Goal: Check status: Check status

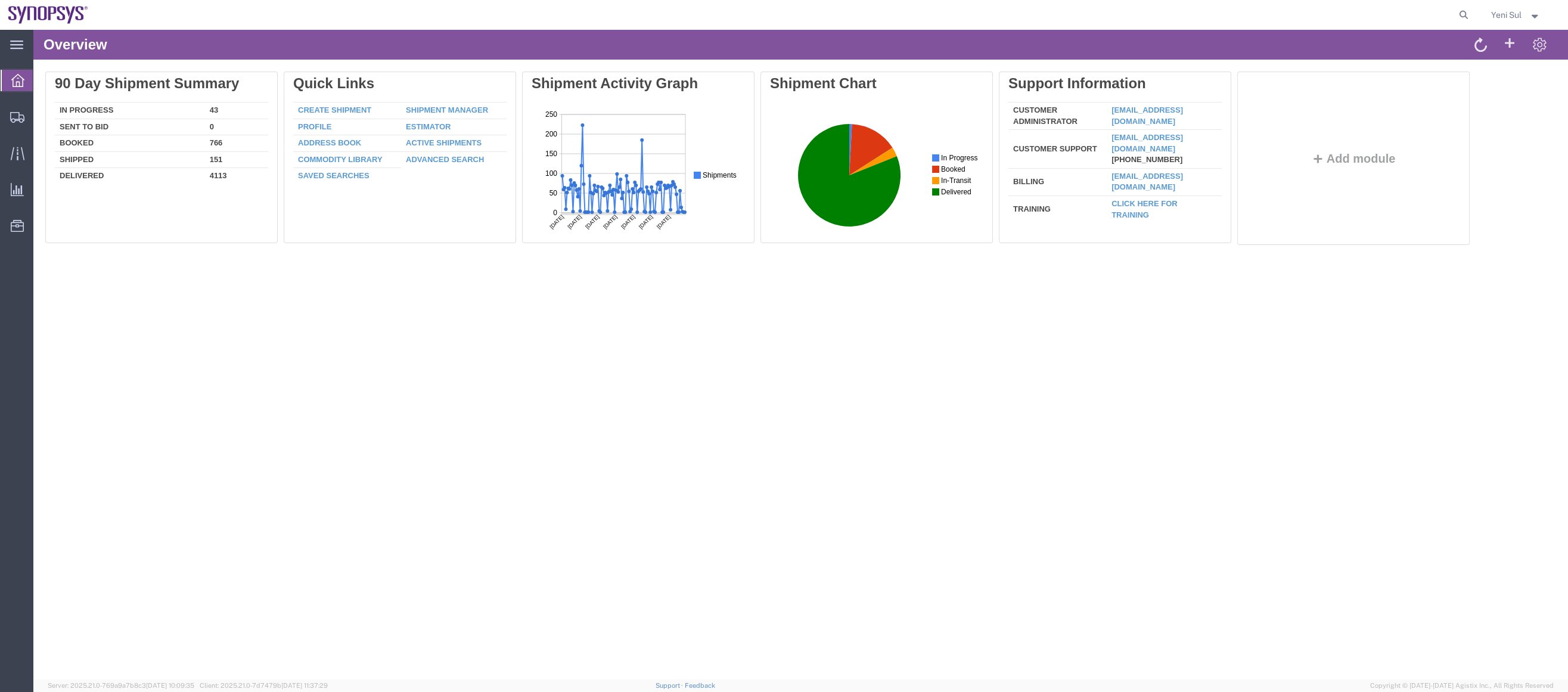
click at [82, 292] on div "Overview Delete 90 Day Shipment Summary In Progress 43 Sent To Bid 0 Booked 766…" at bounding box center [801, 354] width 1534 height 650
click at [0, 0] on span "Shipment Manager" at bounding box center [0, 0] width 0 height 0
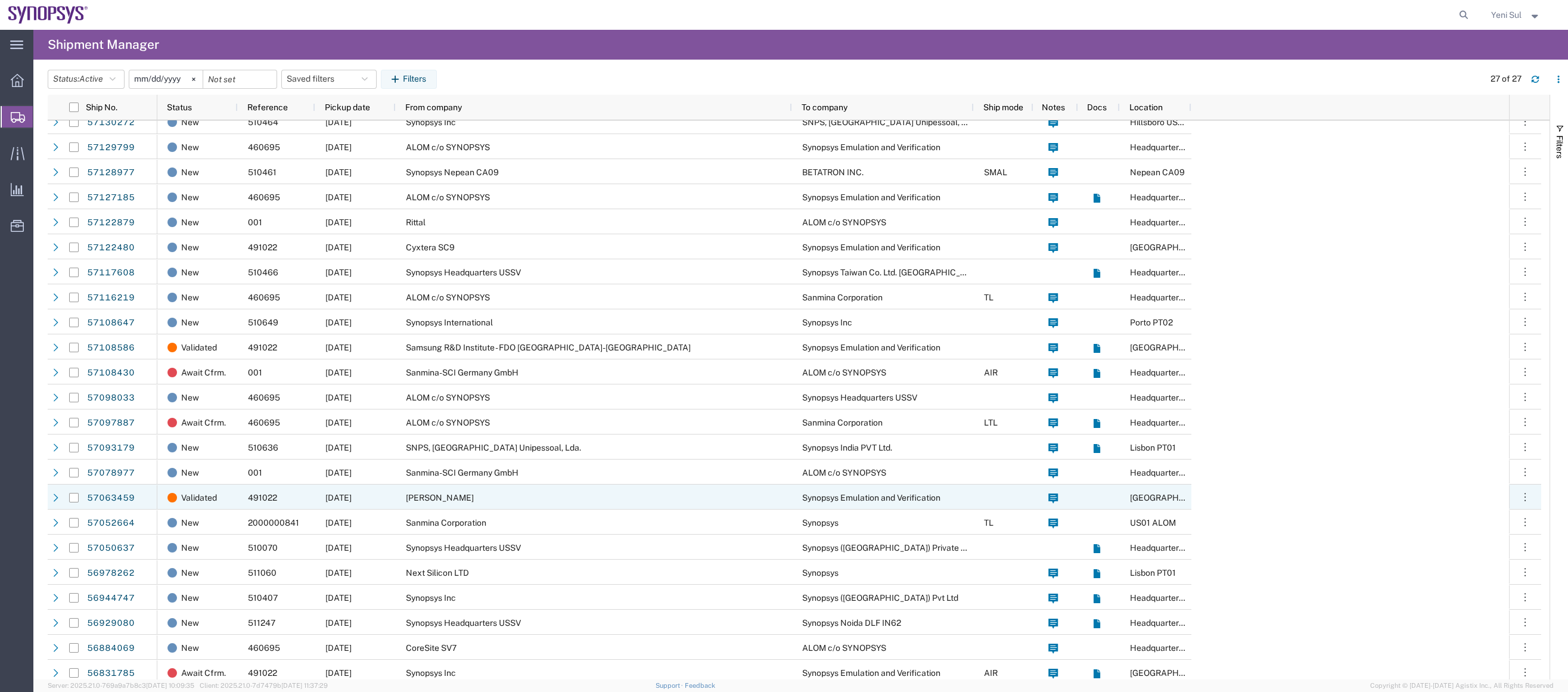
scroll to position [116, 0]
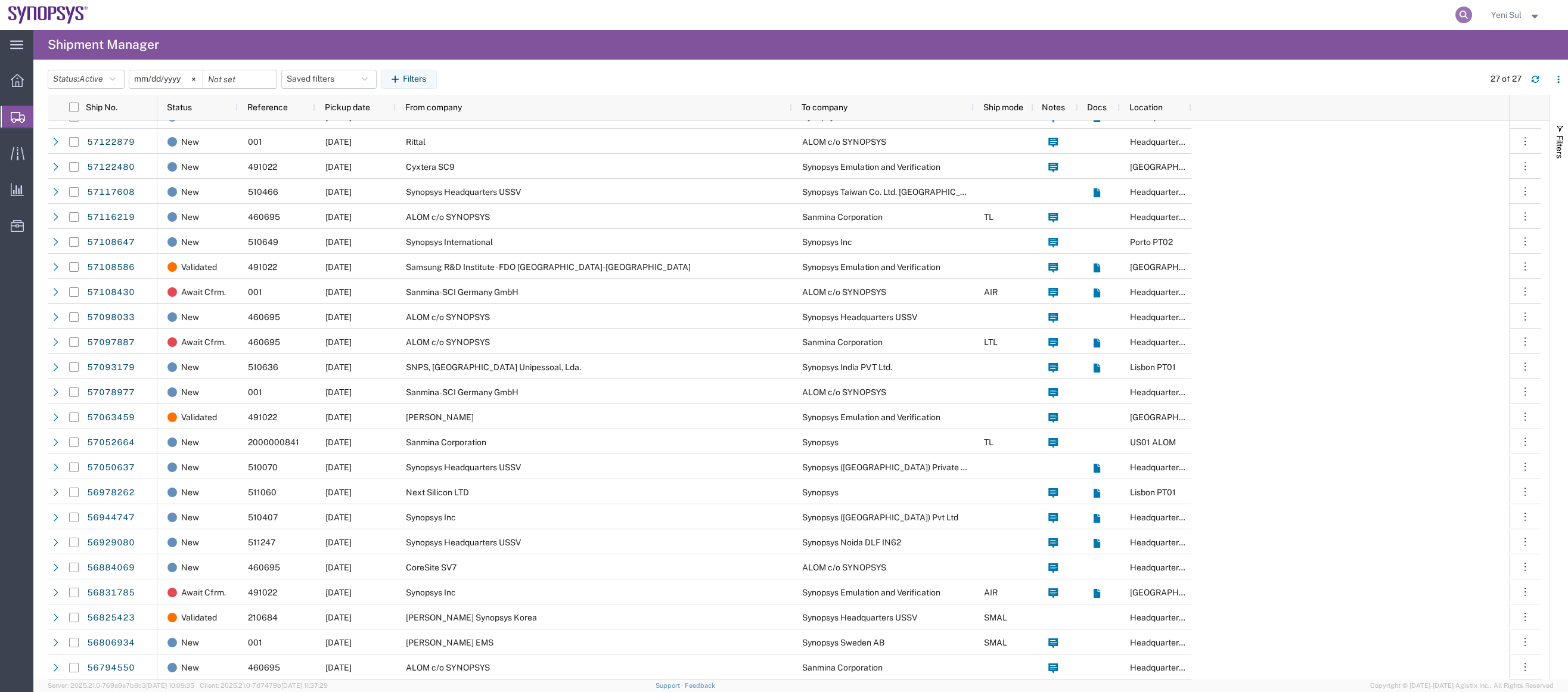
click at [1467, 15] on icon at bounding box center [1463, 15] width 17 height 17
click at [1381, 17] on input "search" at bounding box center [1274, 15] width 362 height 29
paste input "340513862515"
type input "340513862515"
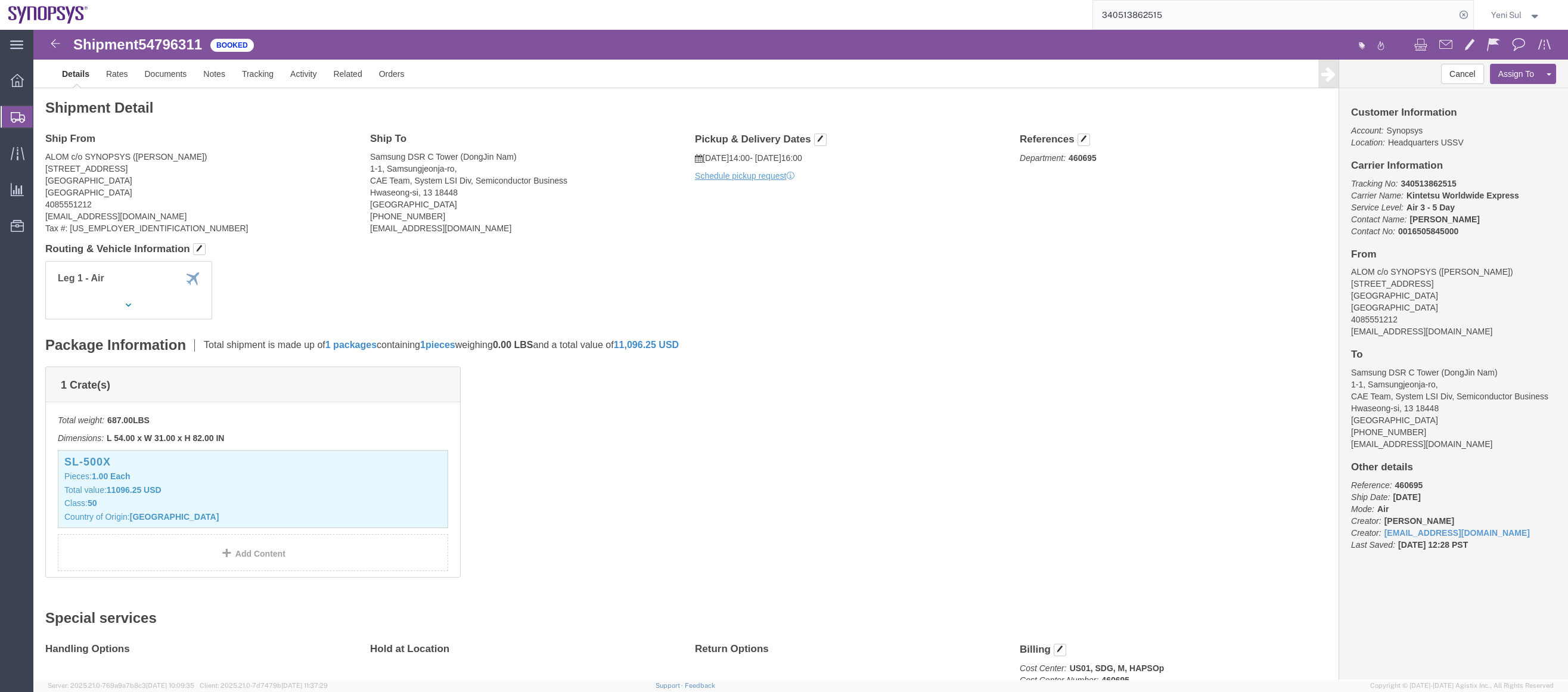
drag, startPoint x: 856, startPoint y: 449, endPoint x: 682, endPoint y: 336, distance: 207.5
click div "1 Crate(s) Total weight: 687.00 LBS Dimensions: L 54.00 x W 31.00 x H 82.00 IN …"
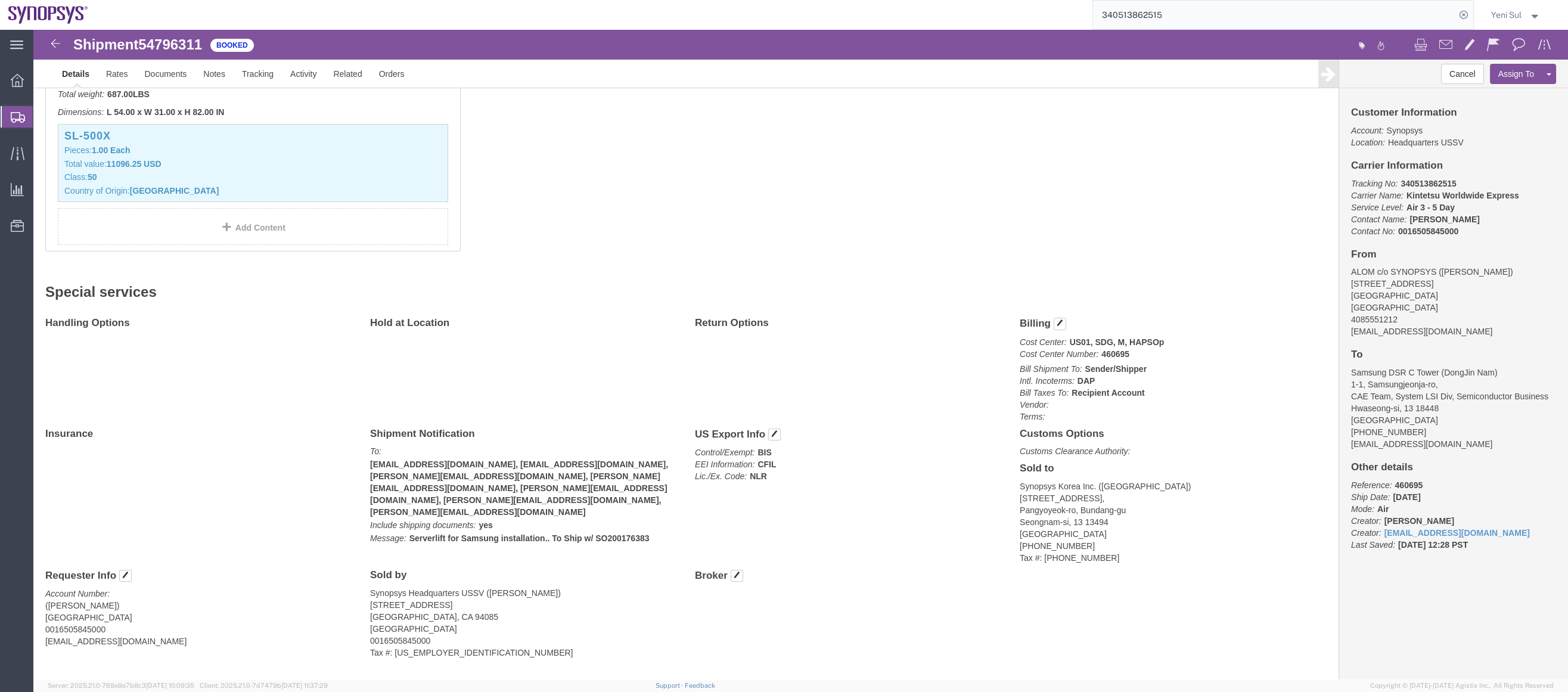
scroll to position [349, 0]
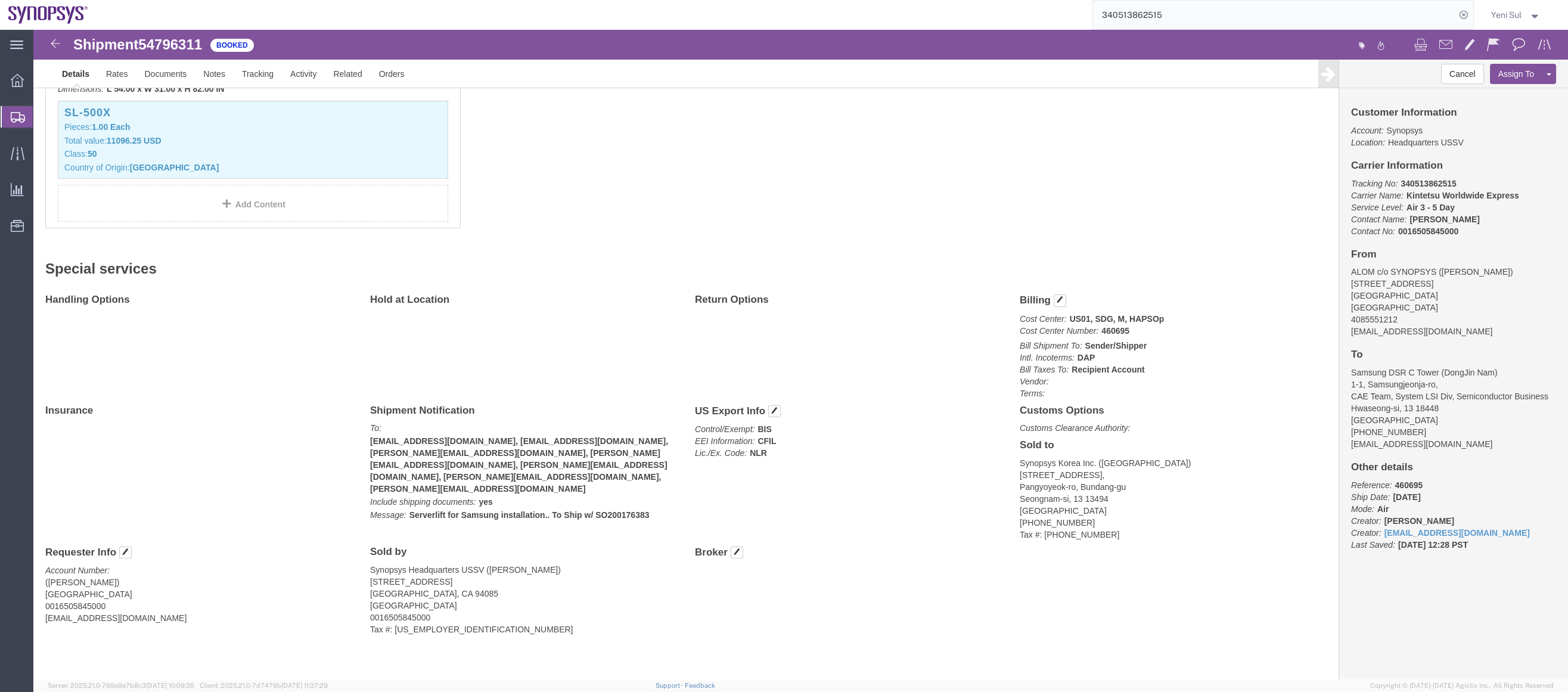
drag, startPoint x: 801, startPoint y: 569, endPoint x: 812, endPoint y: 563, distance: 12.5
click div "Handling Options Hold at Location Return Options Billing Cost Center: US01, SDG…"
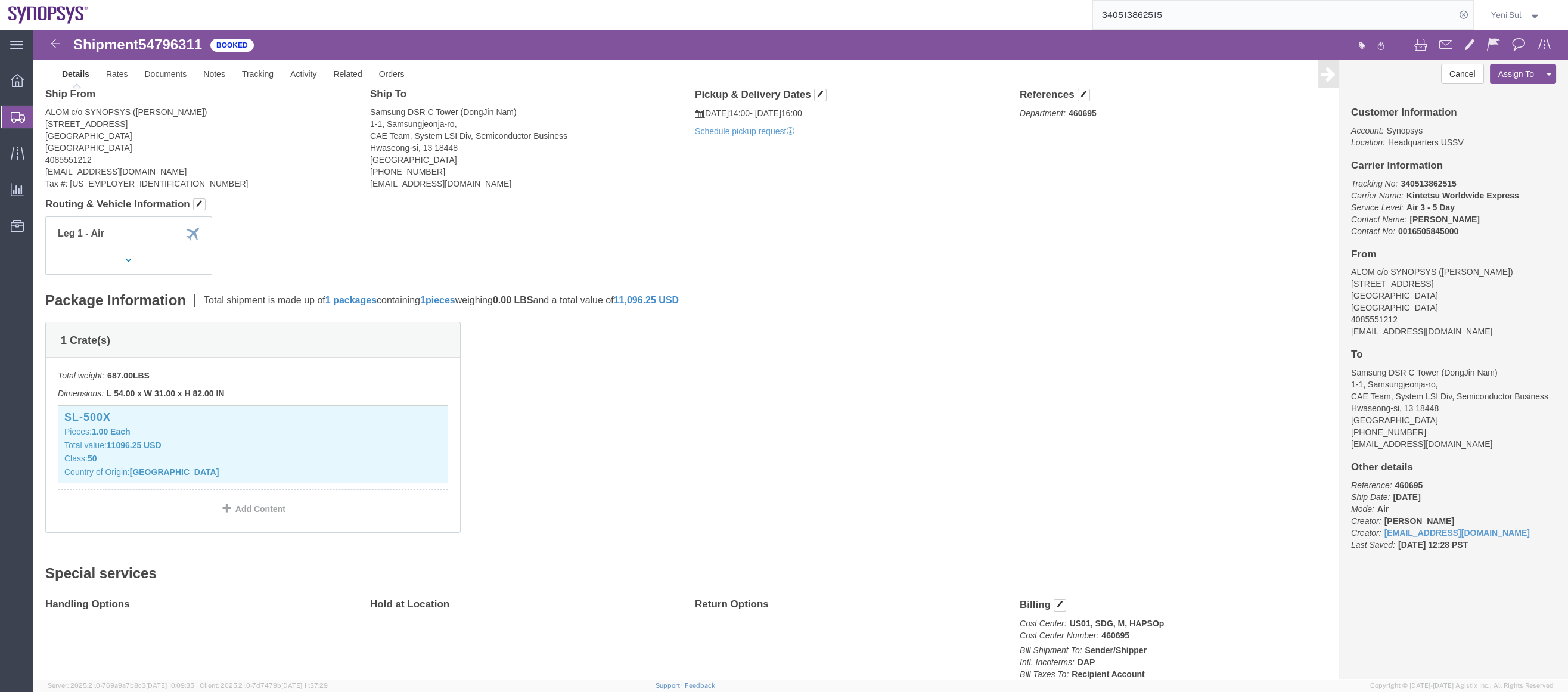
scroll to position [0, 0]
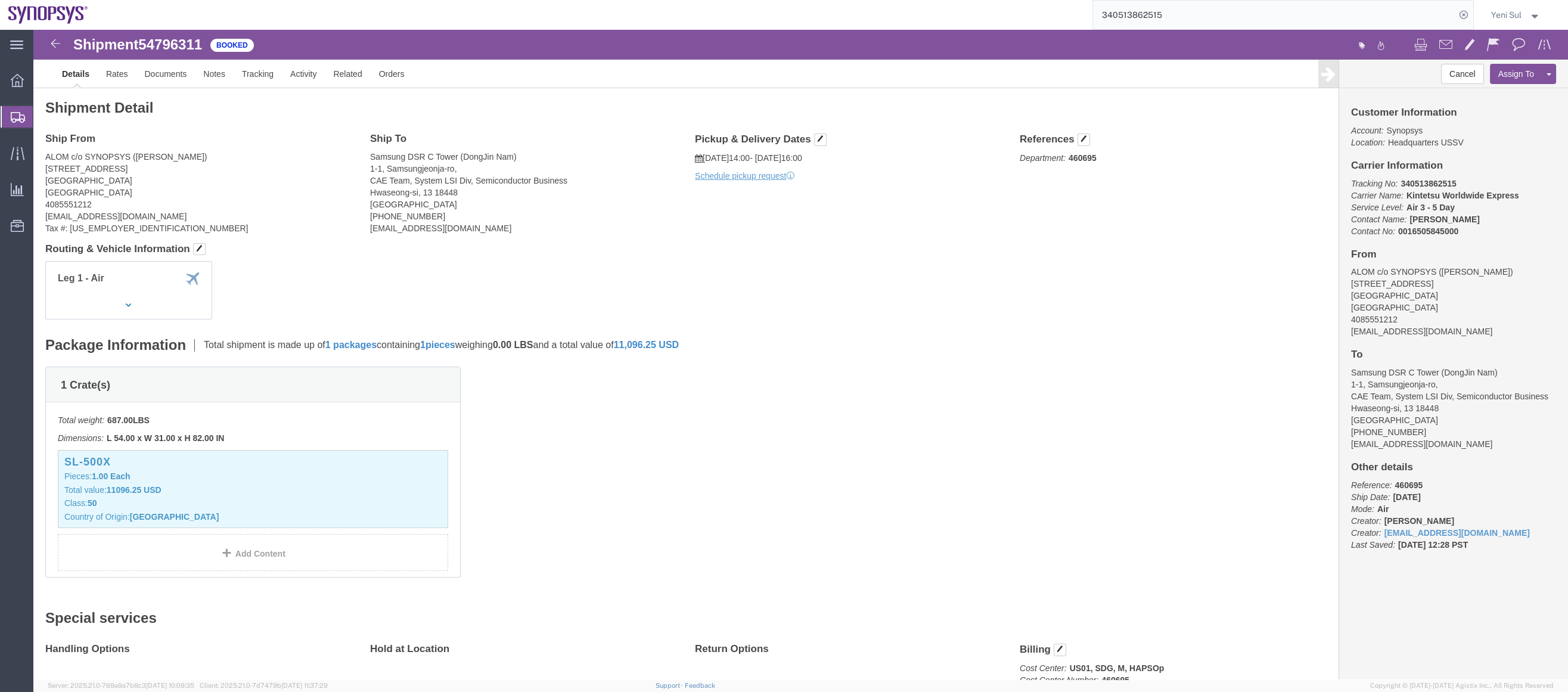
click div "1 Crate(s) Total weight: 687.00 LBS Dimensions: L 54.00 x W 31.00 x H 82.00 IN …"
drag, startPoint x: 977, startPoint y: 310, endPoint x: 962, endPoint y: 300, distance: 18.0
click div "Package Information Total shipment is made up of 1 packages containing 1 pieces…"
drag, startPoint x: 765, startPoint y: 167, endPoint x: 750, endPoint y: 236, distance: 70.6
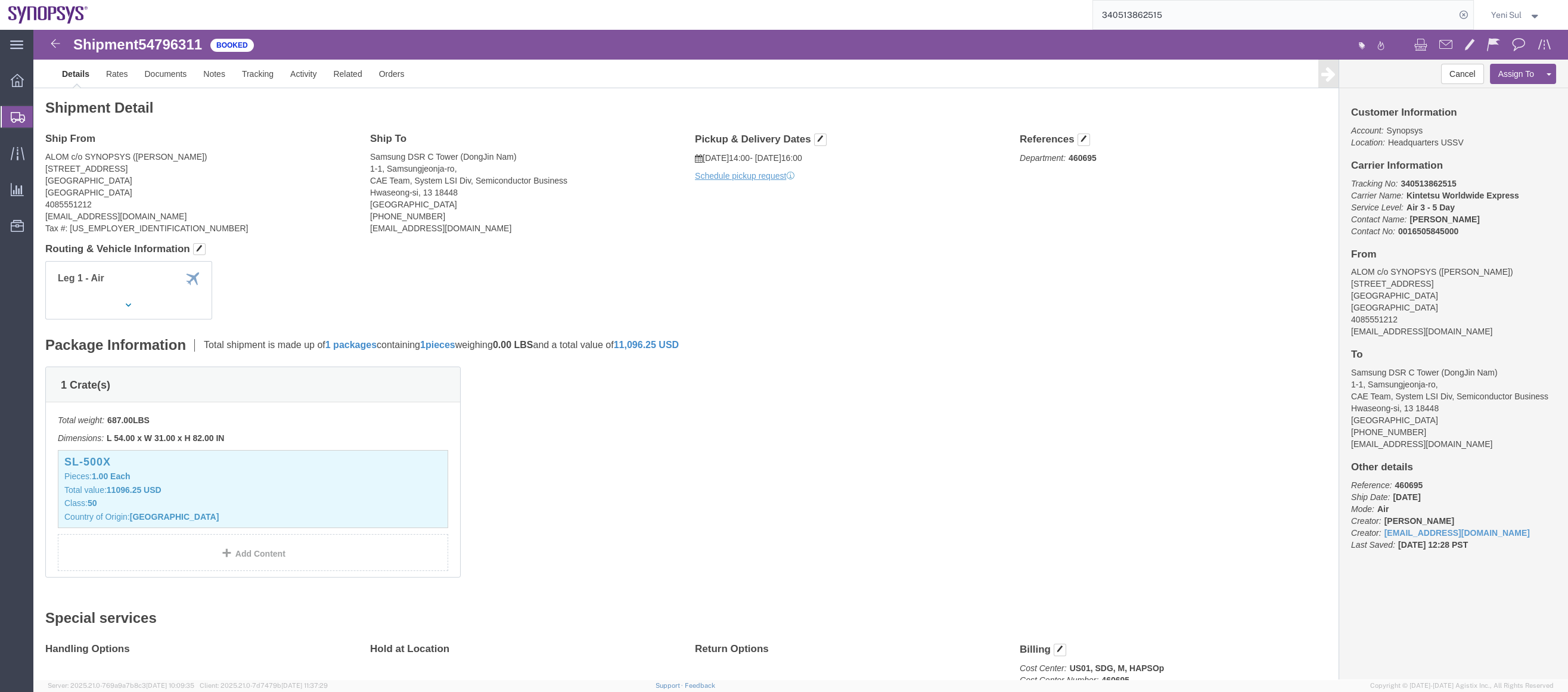
click div "Shipment Detail Ship From ALOM c/o SYNOPSYS ([PERSON_NAME]) [STREET_ADDRESS] [G…"
click div "Package Information Total shipment is made up of 1 packages containing 1 pieces…"
click span "54796311"
click div "1 Crate(s) Total weight: 687.00 LBS Dimensions: L 54.00 x W 31.00 x H 82.00 IN …"
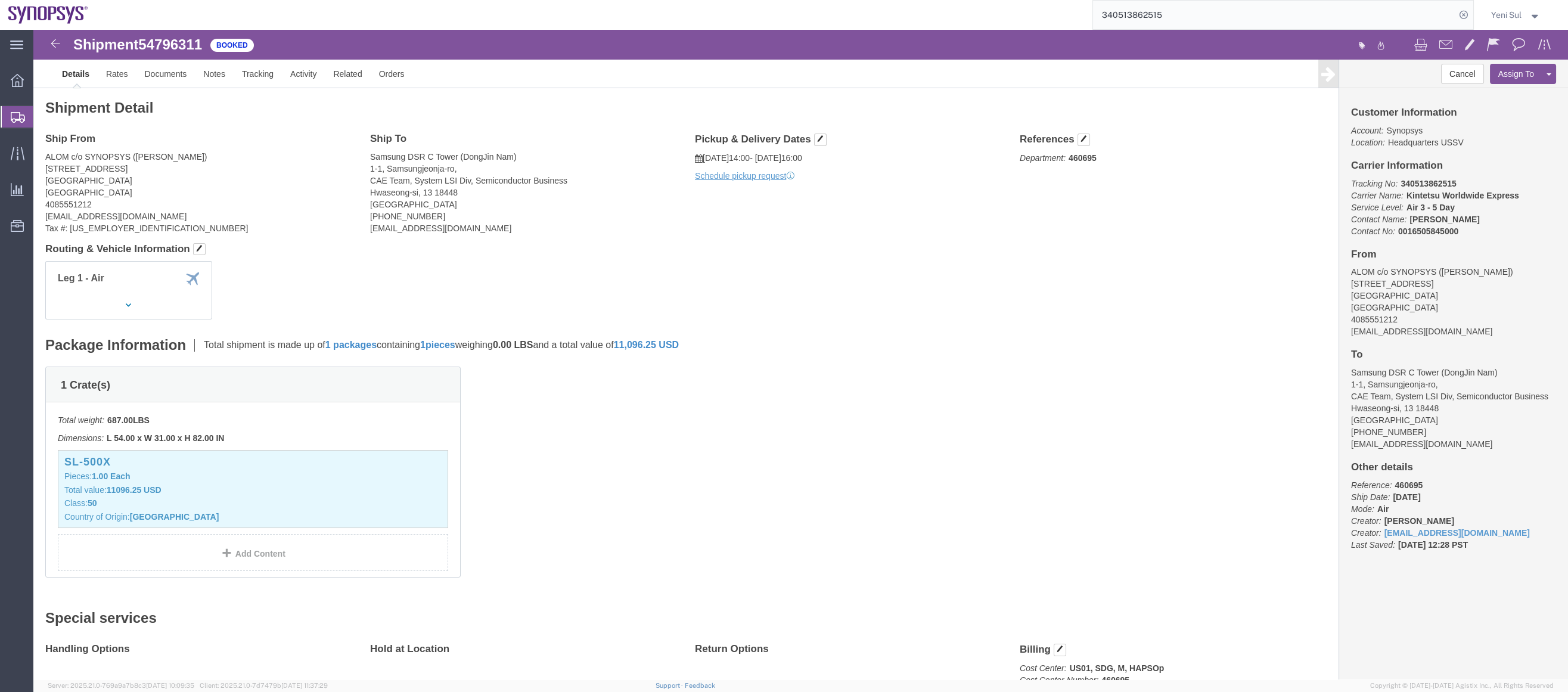
click div "1 Crate(s) Total weight: 687.00 LBS Dimensions: L 54.00 x W 31.00 x H 82.00 IN …"
click div "Leg 1 - Air"
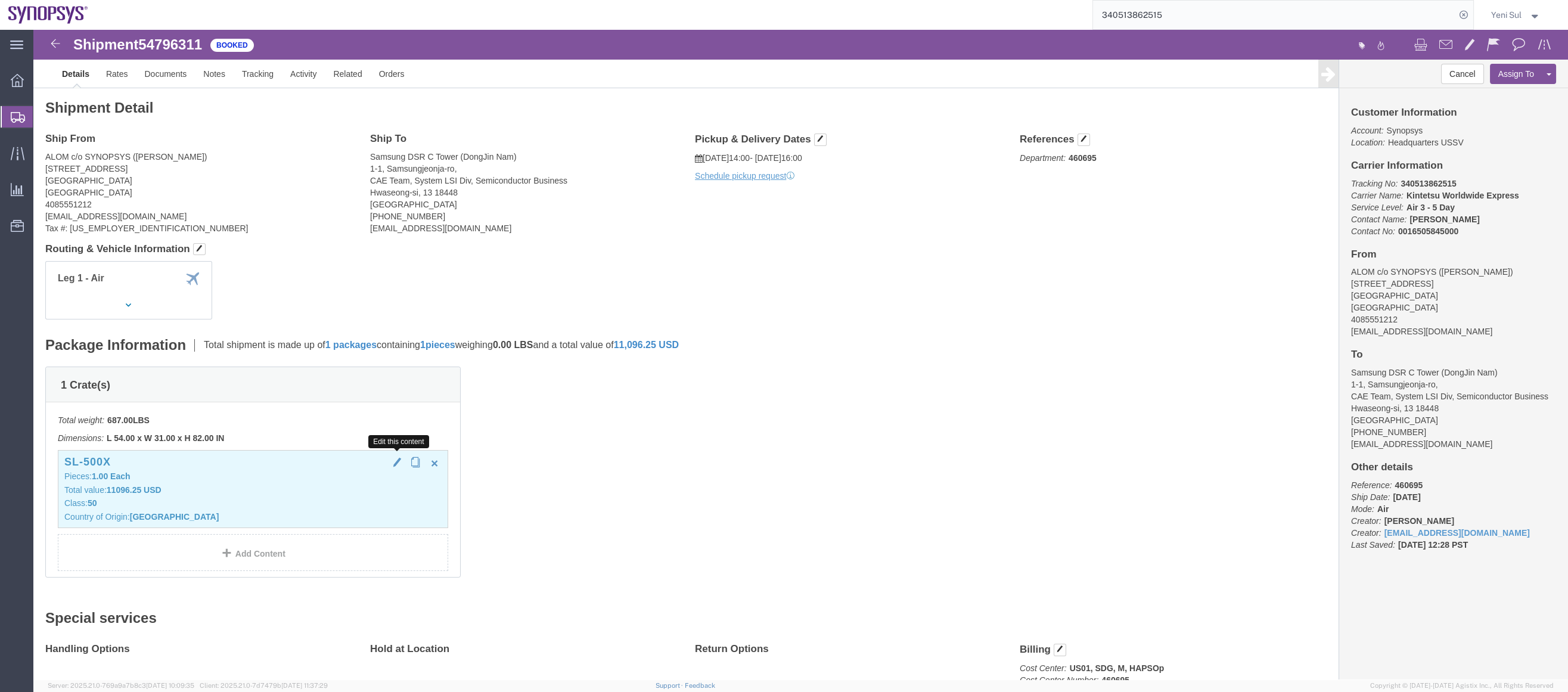
click span "button"
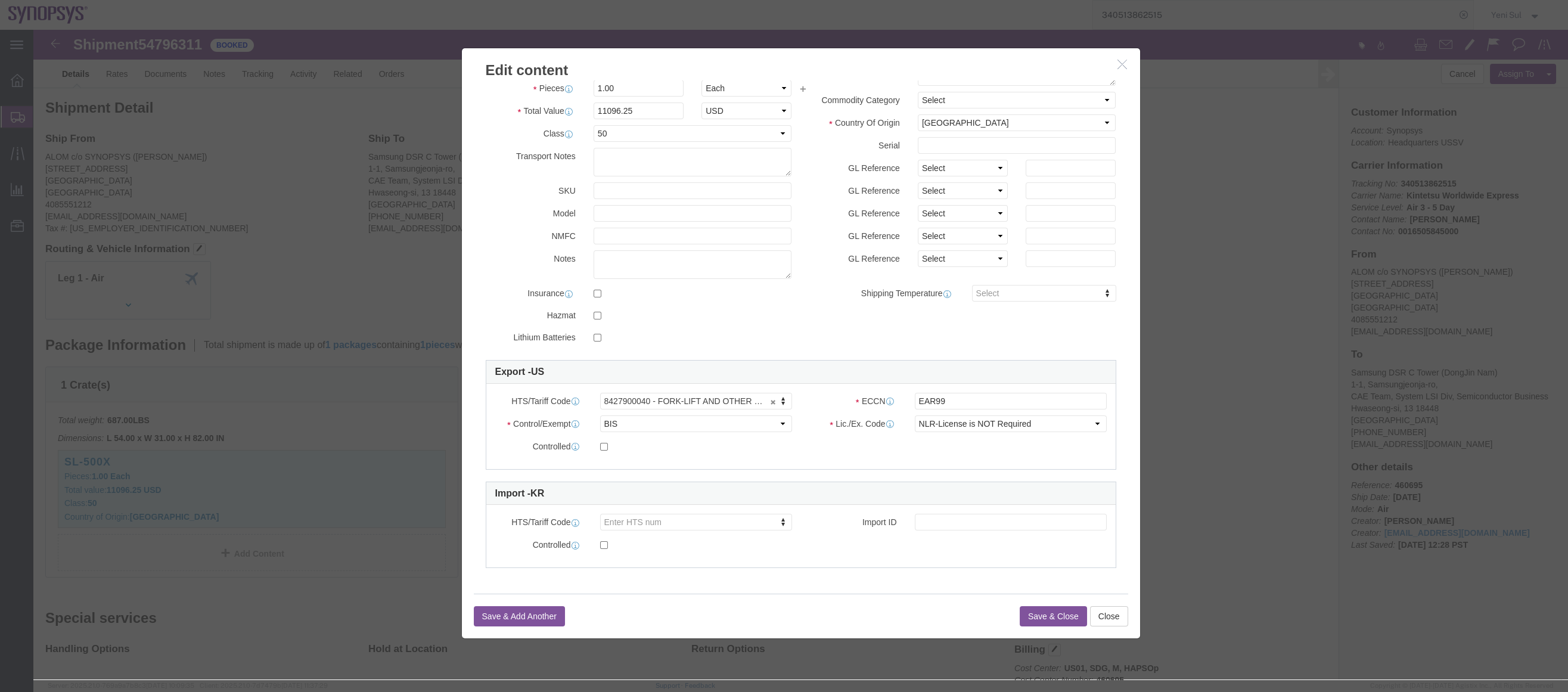
click button "Save & Close"
click icon "button"
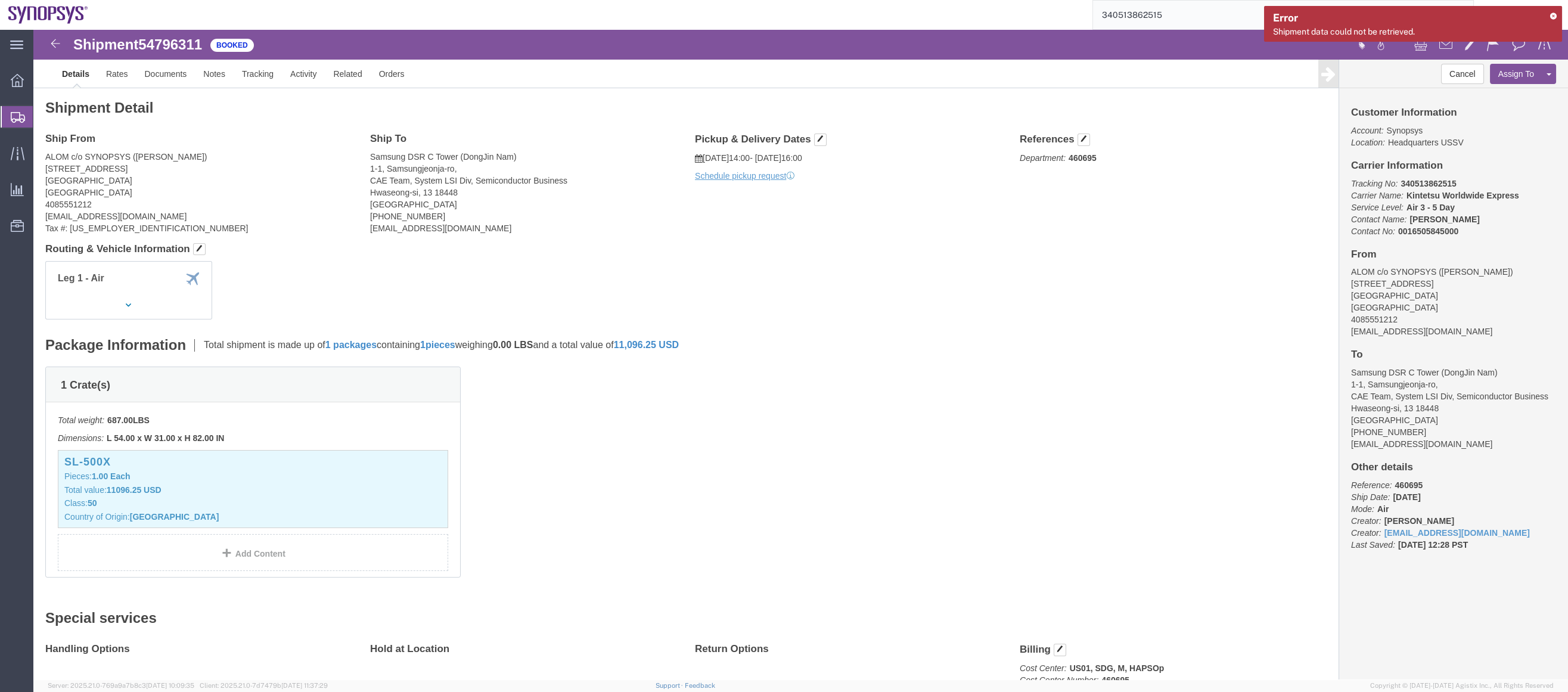
click div "Ship From ALOM c/o SYNOPSYS ([PERSON_NAME]) [STREET_ADDRESS] [GEOGRAPHIC_DATA] …"
click div "1 Crate(s) Total weight: 687.00 LBS Dimensions: L 54.00 x W 31.00 x H 82.00 IN …"
click link "Activity"
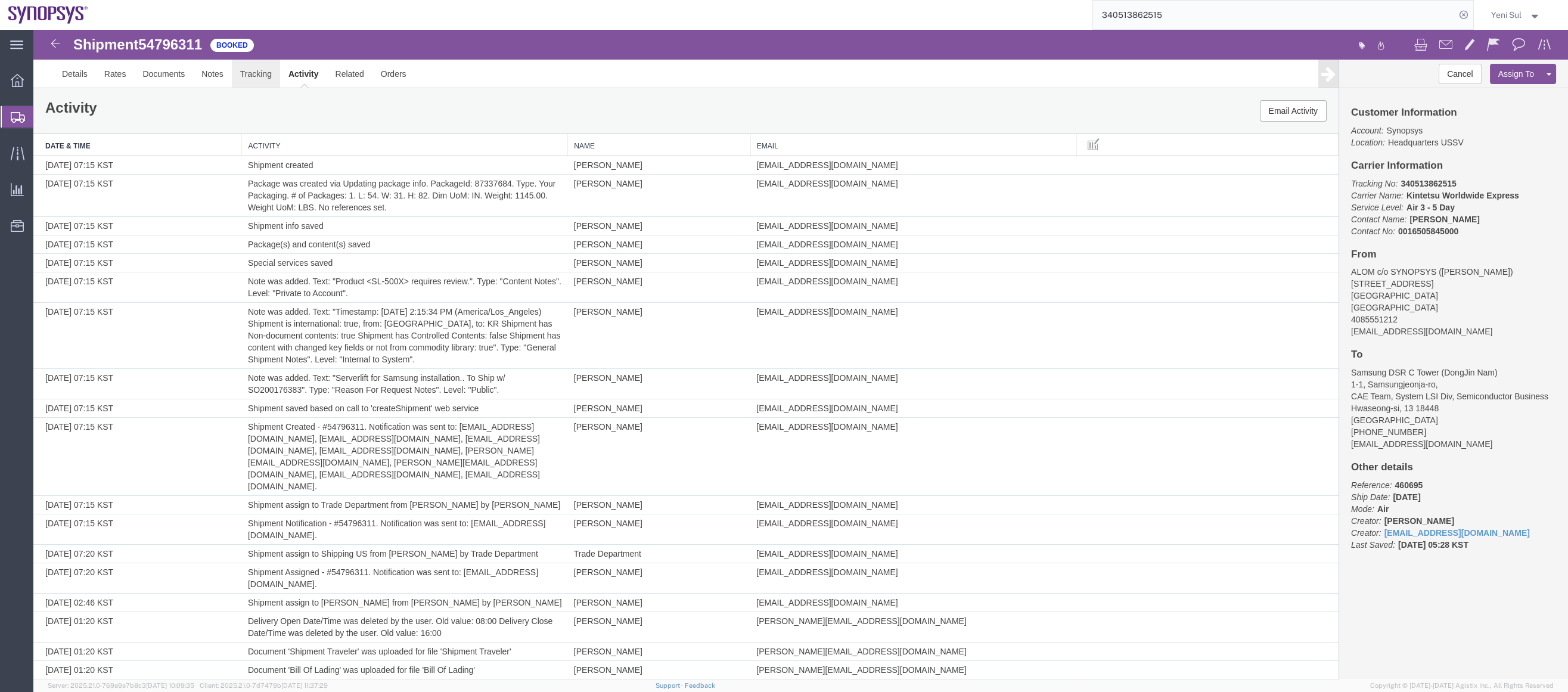
click at [270, 69] on link "Tracking" at bounding box center [256, 74] width 48 height 29
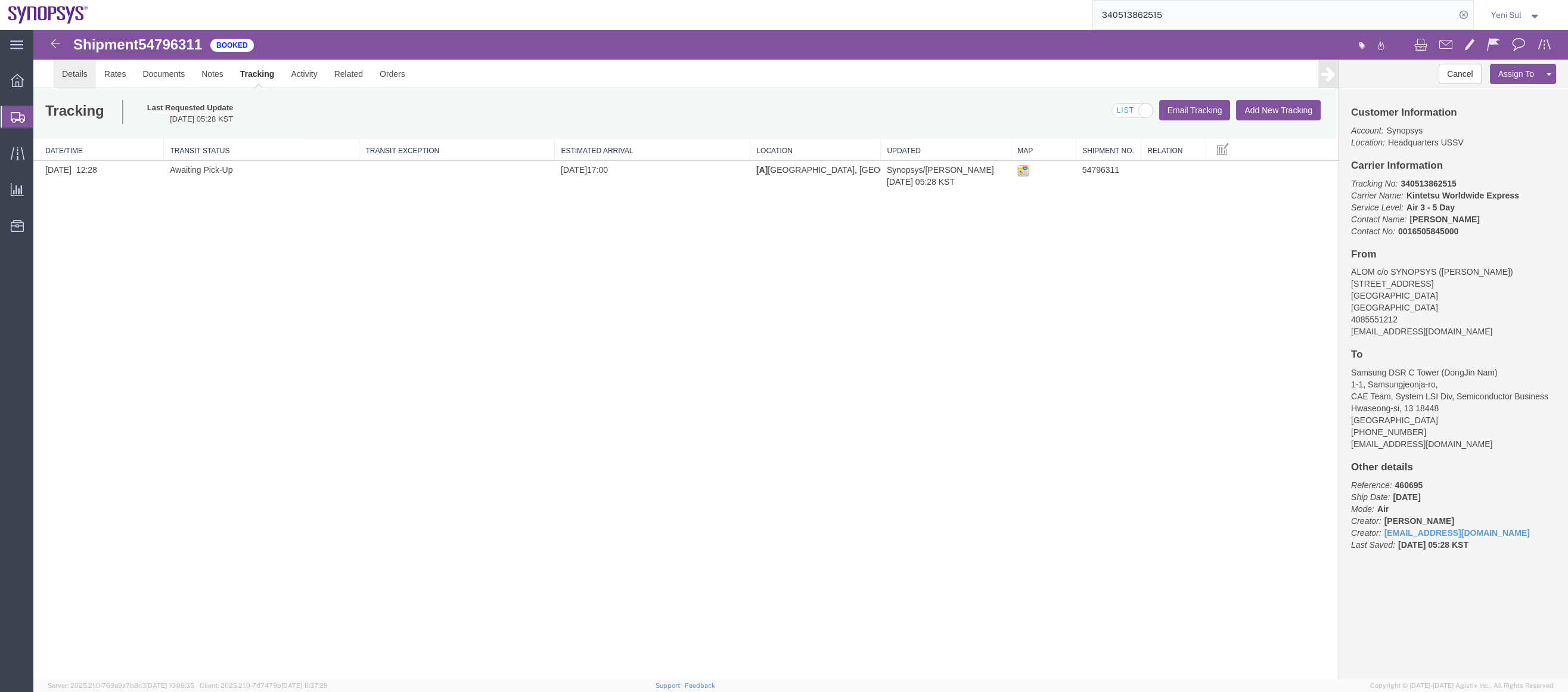
click at [69, 74] on link "Details" at bounding box center [74, 74] width 42 height 29
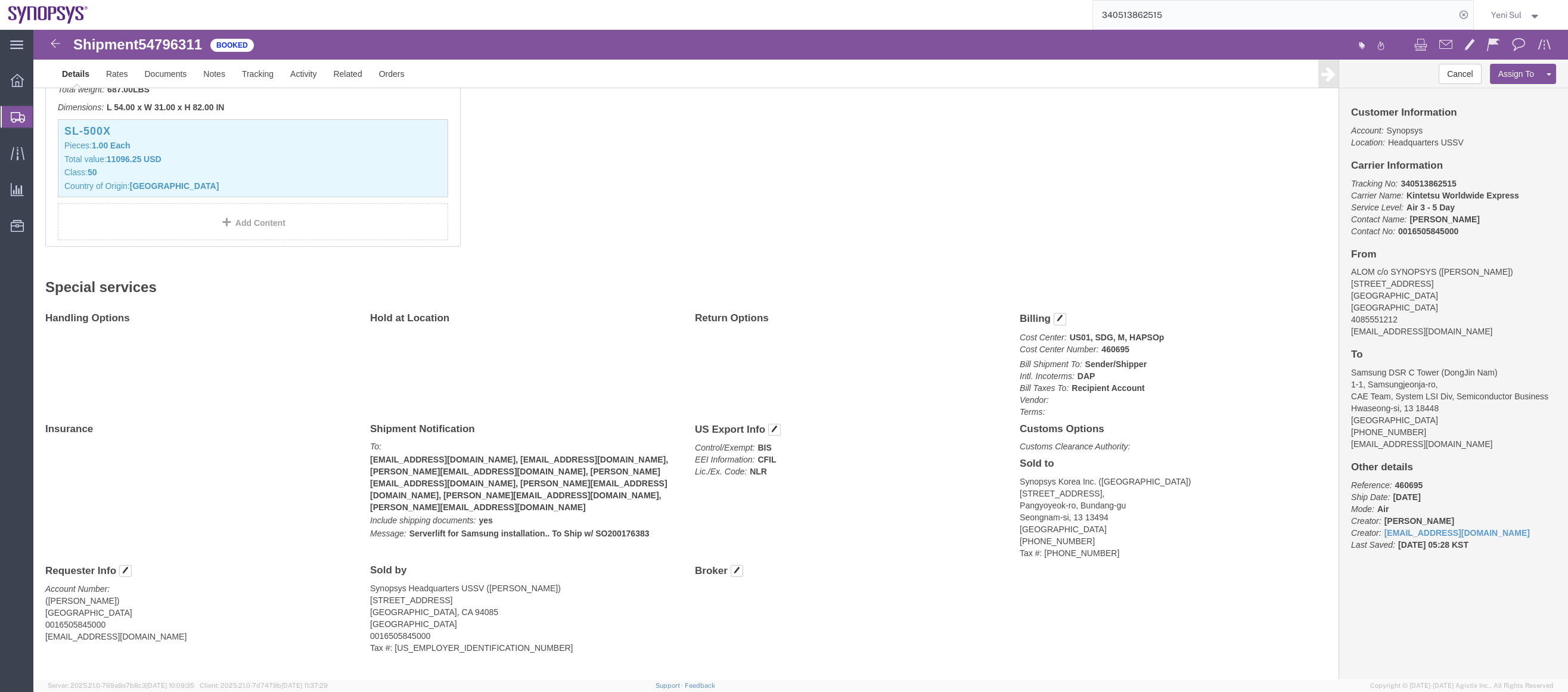
scroll to position [349, 0]
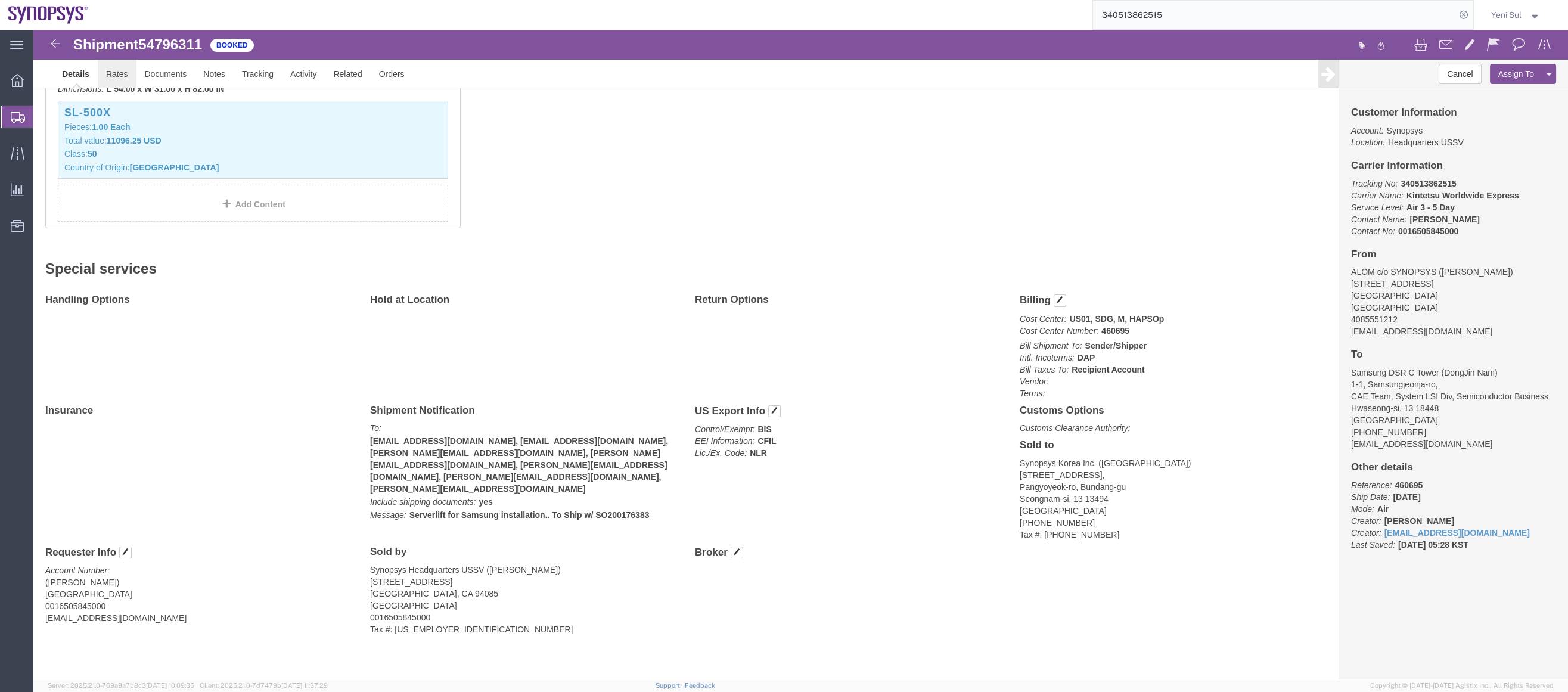
click link "Rates"
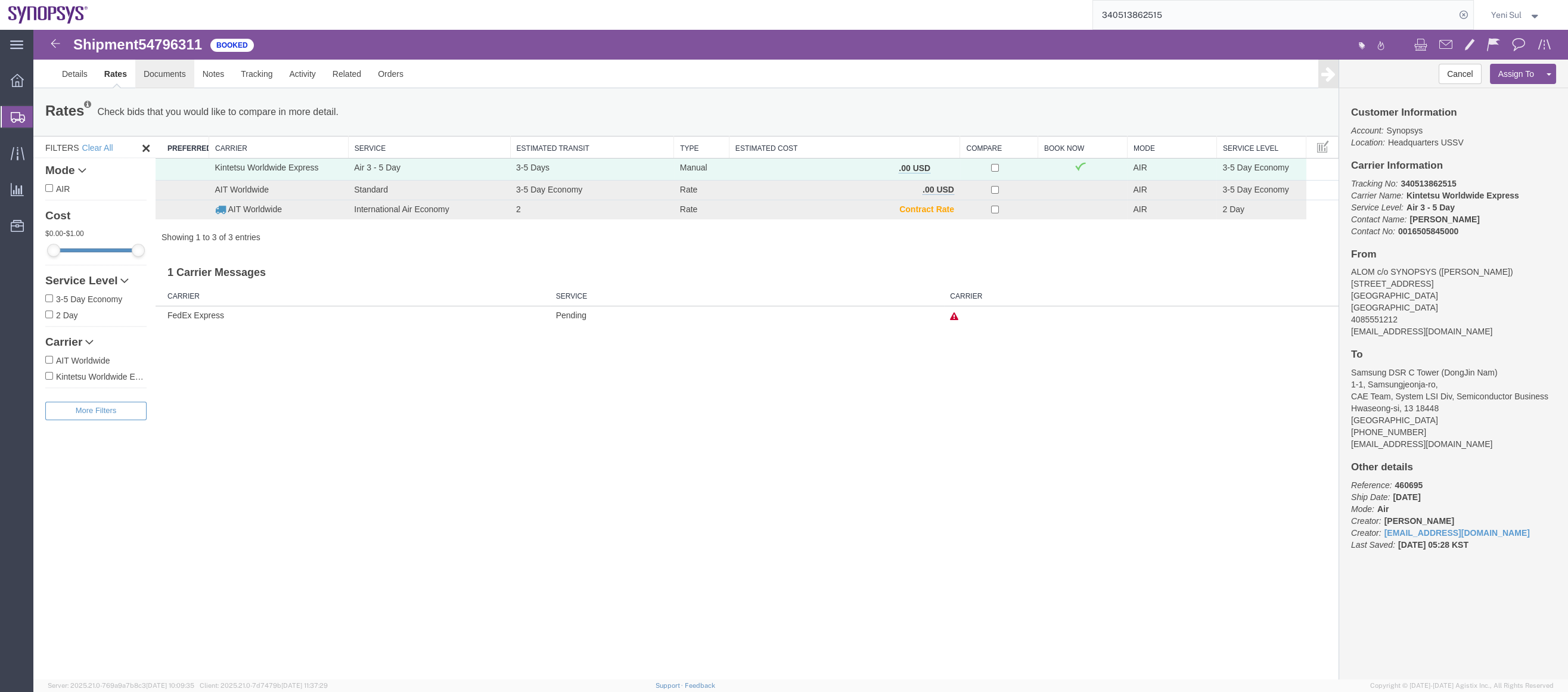
click at [157, 72] on link "Documents" at bounding box center [165, 74] width 59 height 29
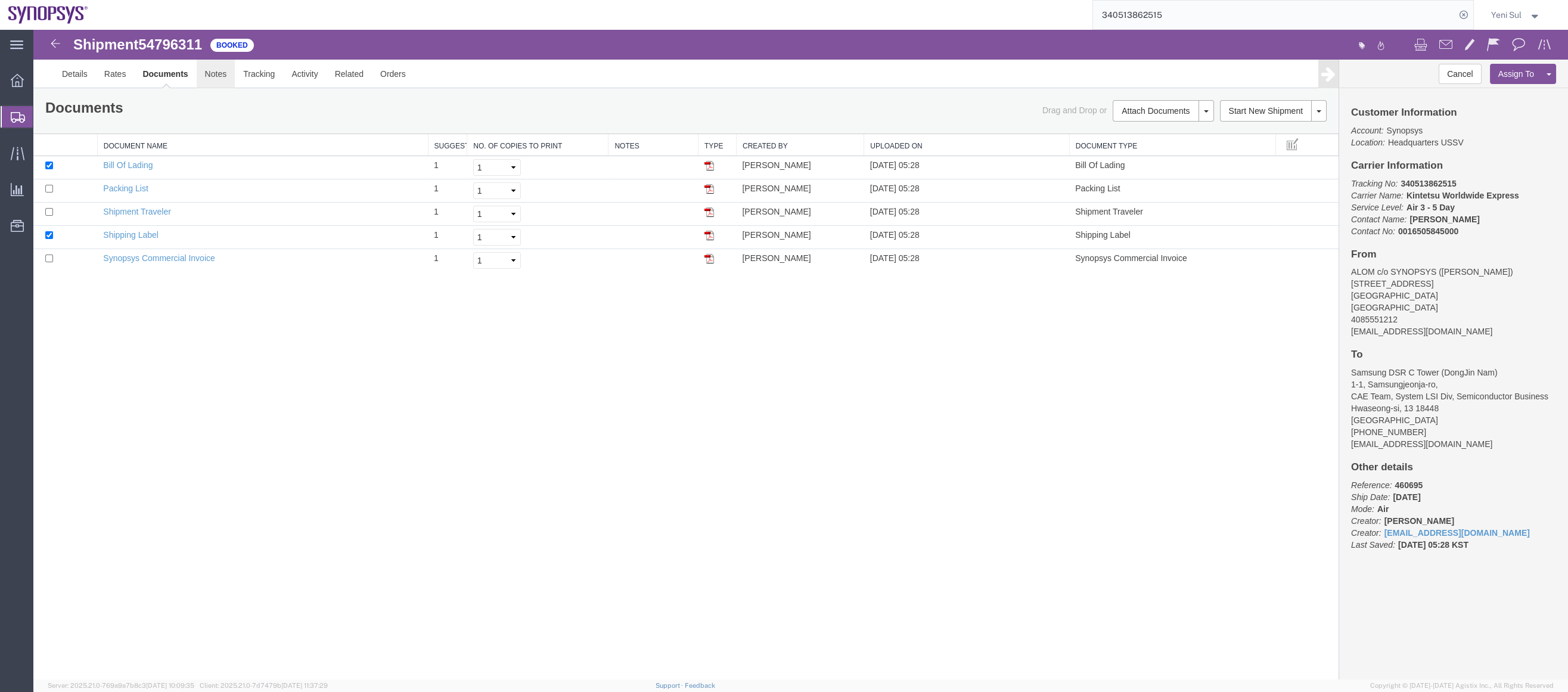
click at [213, 74] on link "Notes" at bounding box center [216, 74] width 39 height 29
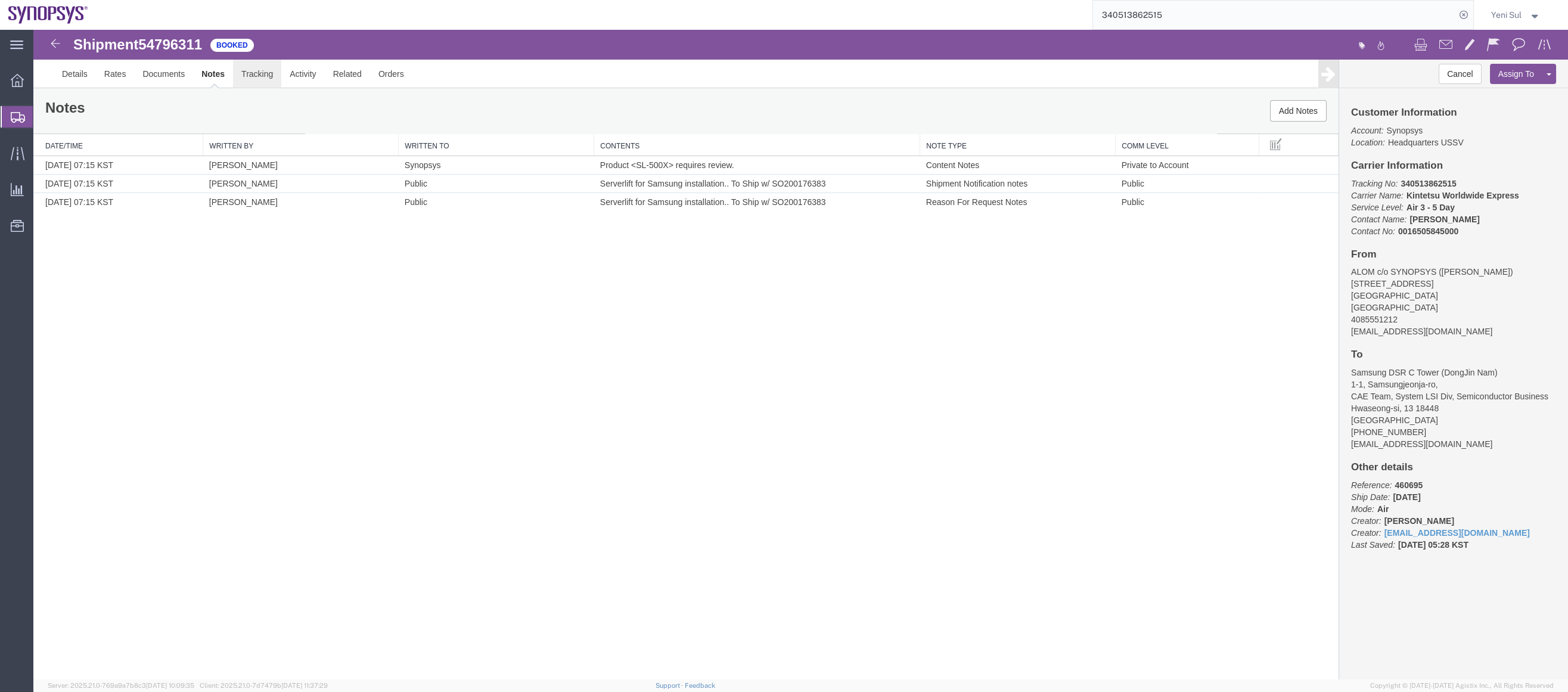
click at [262, 75] on link "Tracking" at bounding box center [257, 74] width 48 height 29
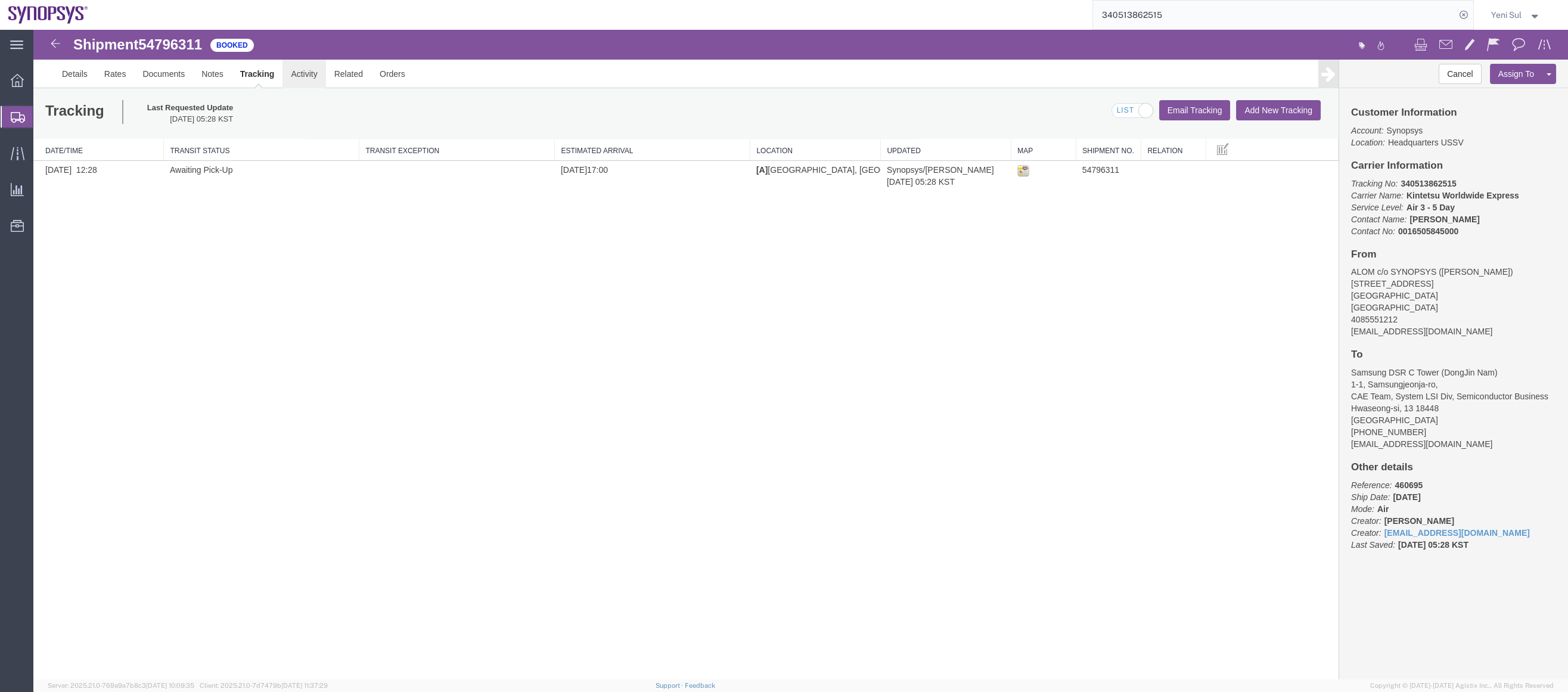
click at [311, 80] on link "Activity" at bounding box center [304, 74] width 43 height 29
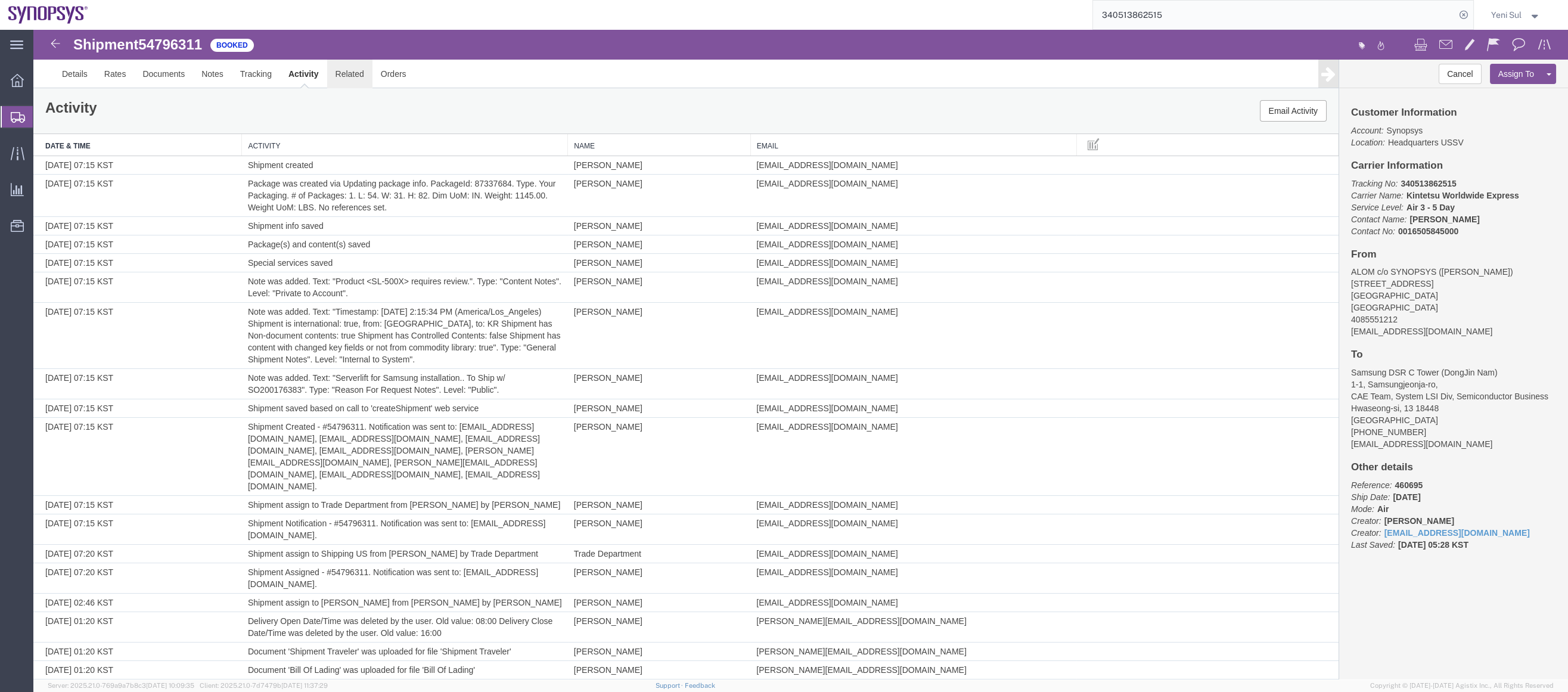
drag, startPoint x: 383, startPoint y: 109, endPoint x: 351, endPoint y: 78, distance: 44.6
click at [351, 78] on link "Related" at bounding box center [350, 74] width 46 height 29
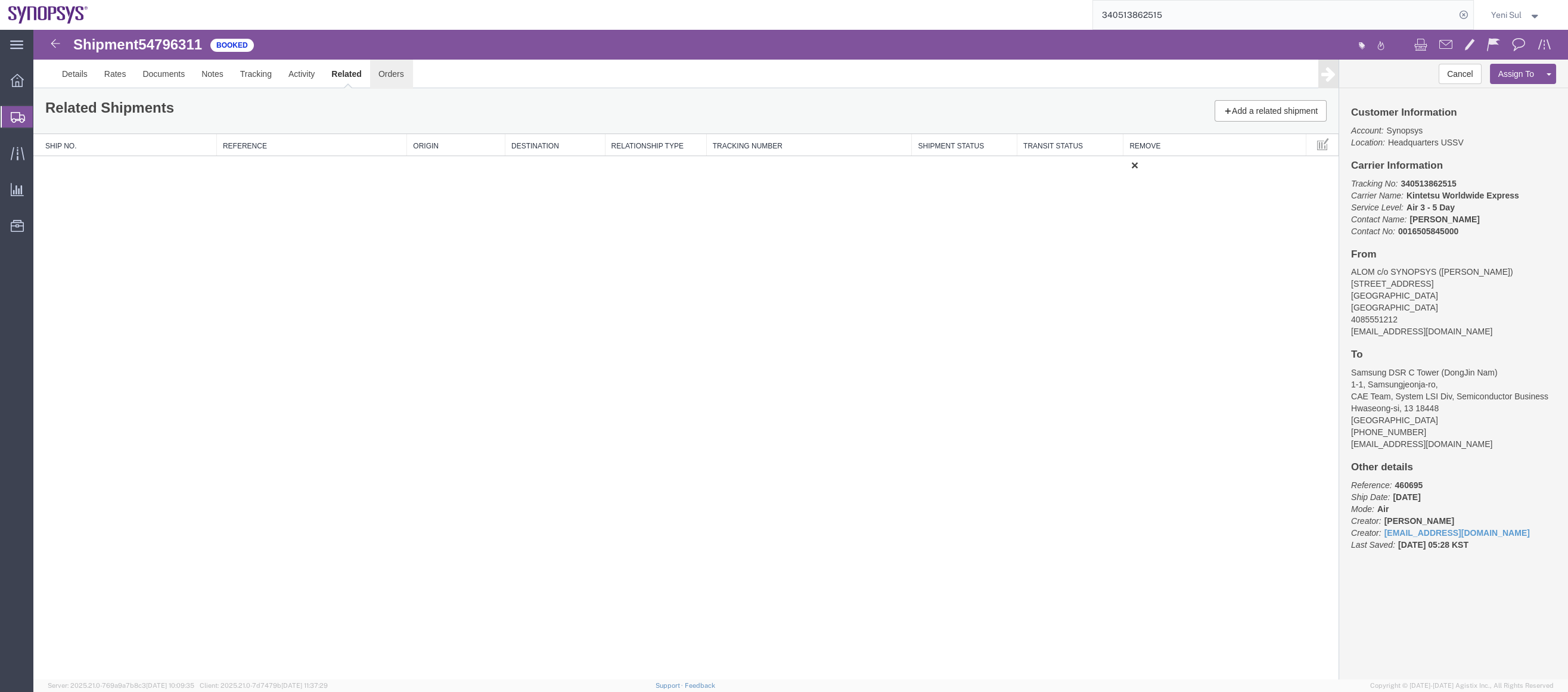
click at [398, 78] on link "Orders" at bounding box center [391, 74] width 42 height 29
click at [68, 74] on link "Details" at bounding box center [74, 74] width 42 height 29
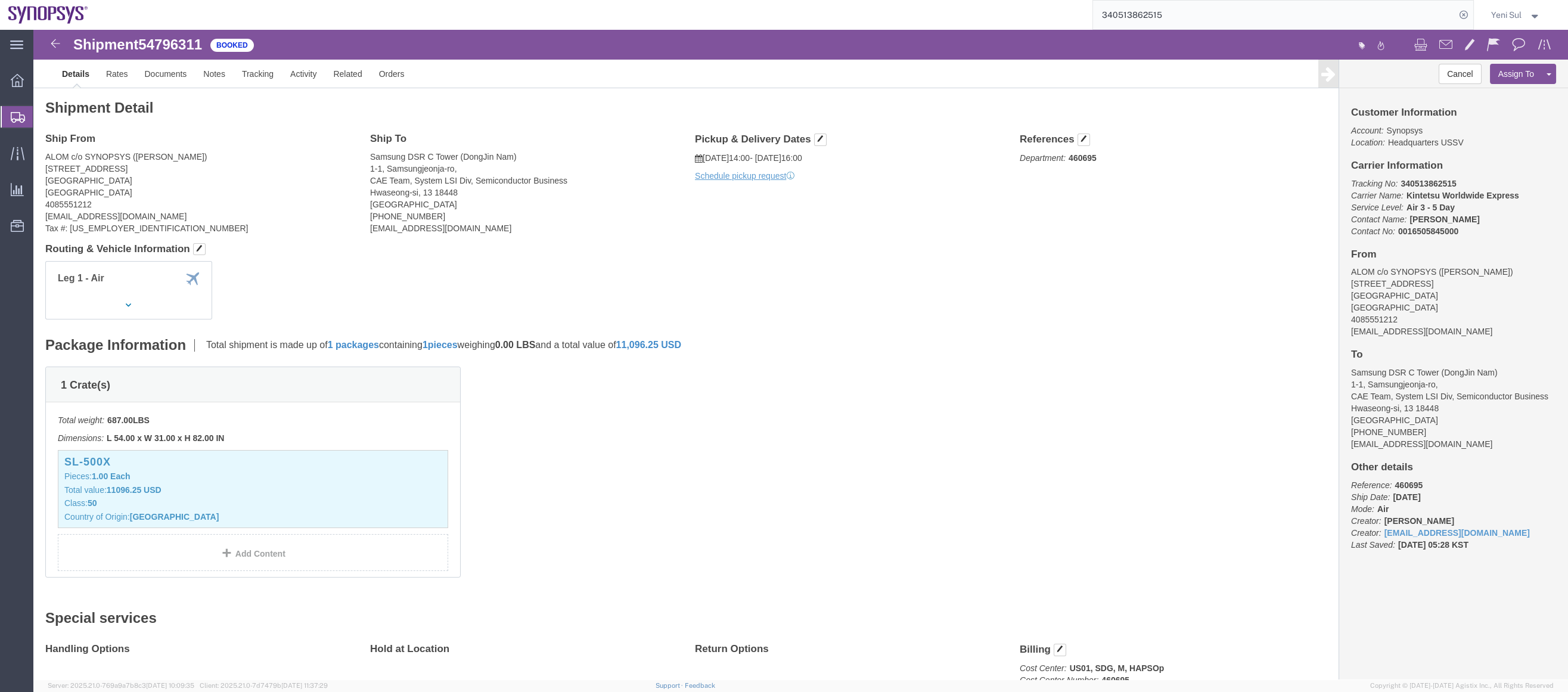
click div "1 Crate(s) Total weight: 687.00 LBS Dimensions: L 54.00 x W 31.00 x H 82.00 IN …"
click link "Rates"
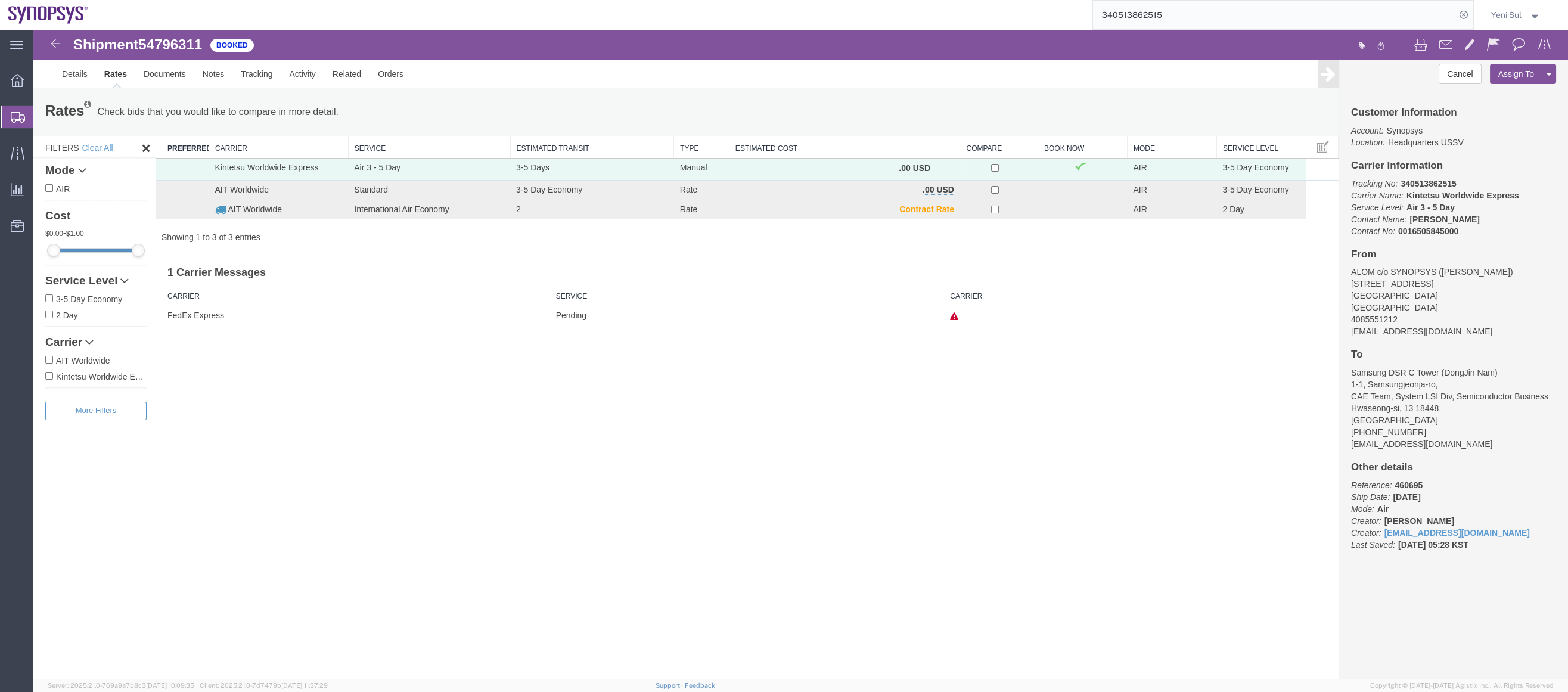
click at [1097, 555] on div "Shipment 54796311 3 of 3 Booked Details Rates Documents Notes Tracking Activity…" at bounding box center [801, 354] width 1534 height 650
click at [179, 72] on link "Documents" at bounding box center [165, 74] width 59 height 29
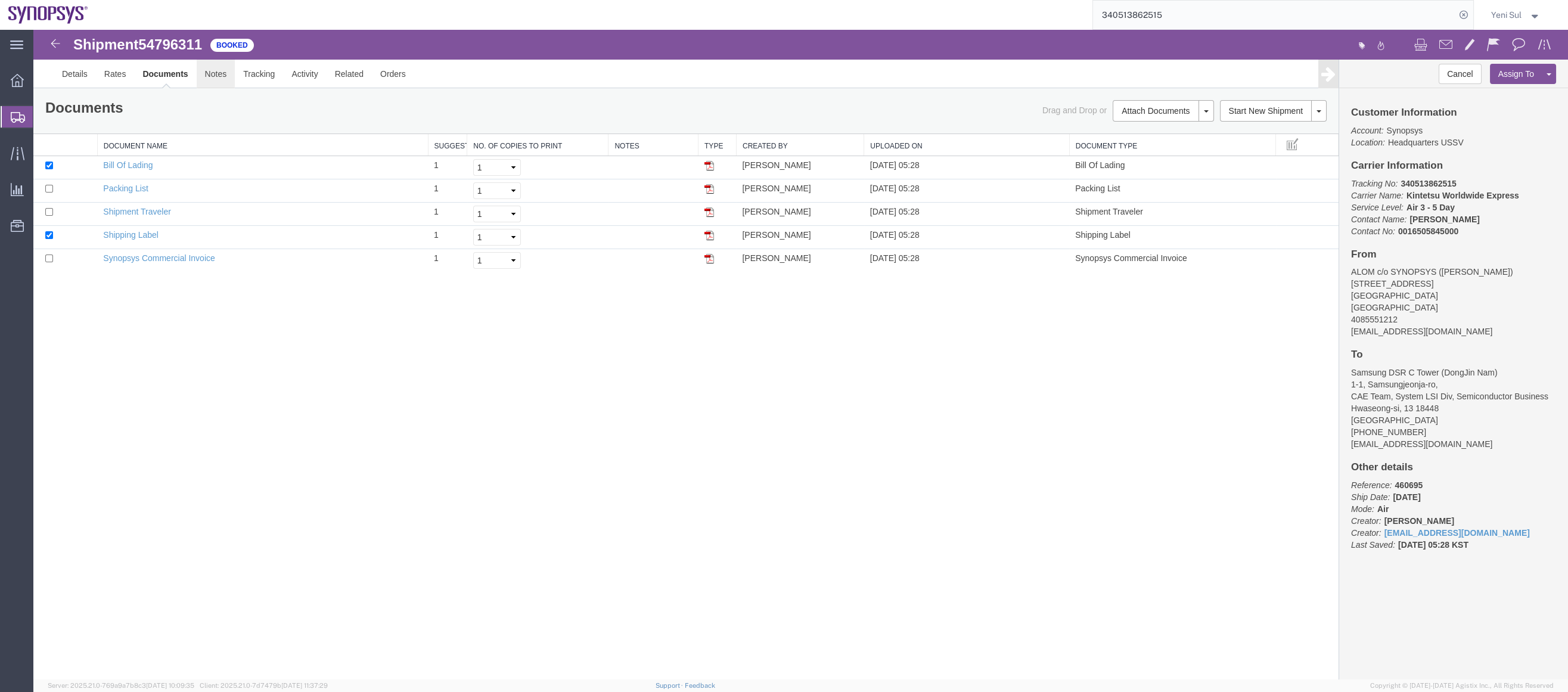
click at [212, 60] on link "Notes" at bounding box center [216, 74] width 39 height 29
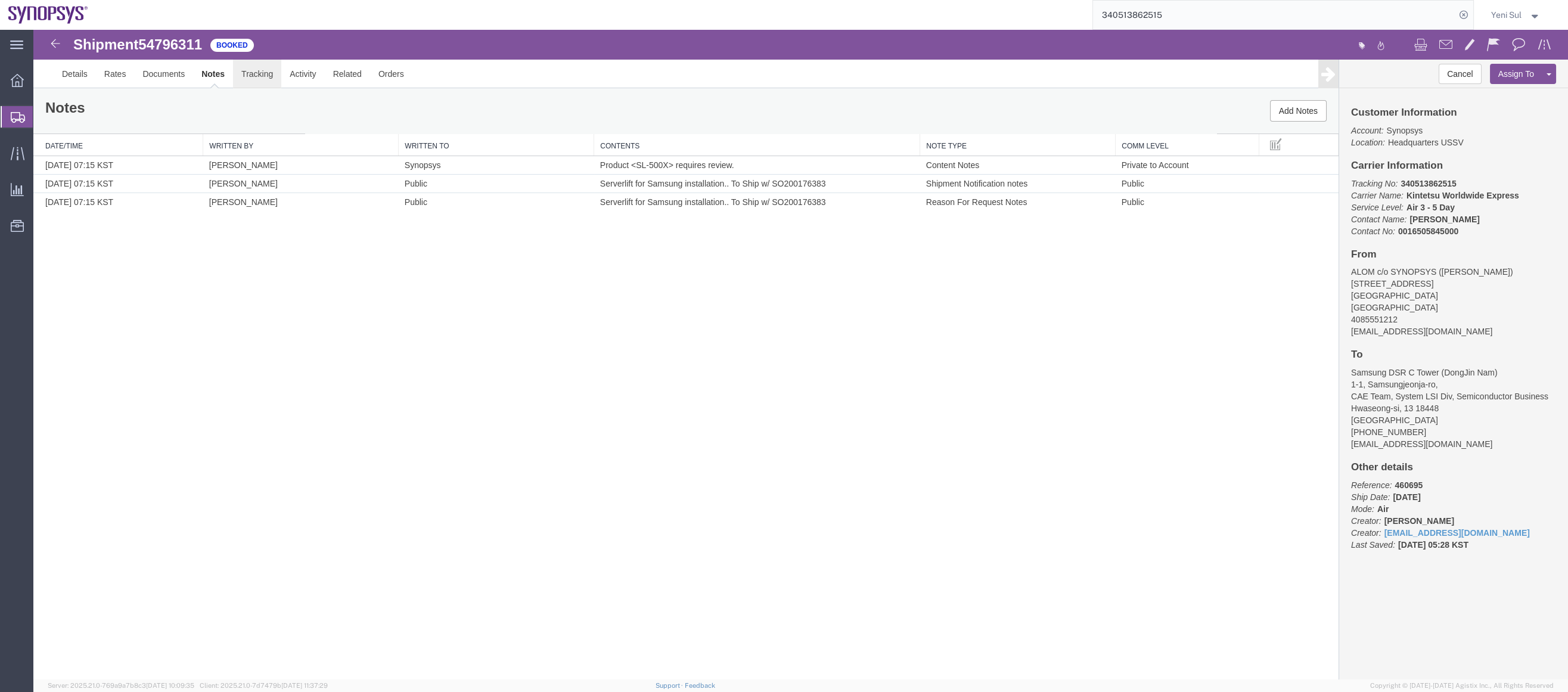
click at [266, 79] on link "Tracking" at bounding box center [257, 74] width 48 height 29
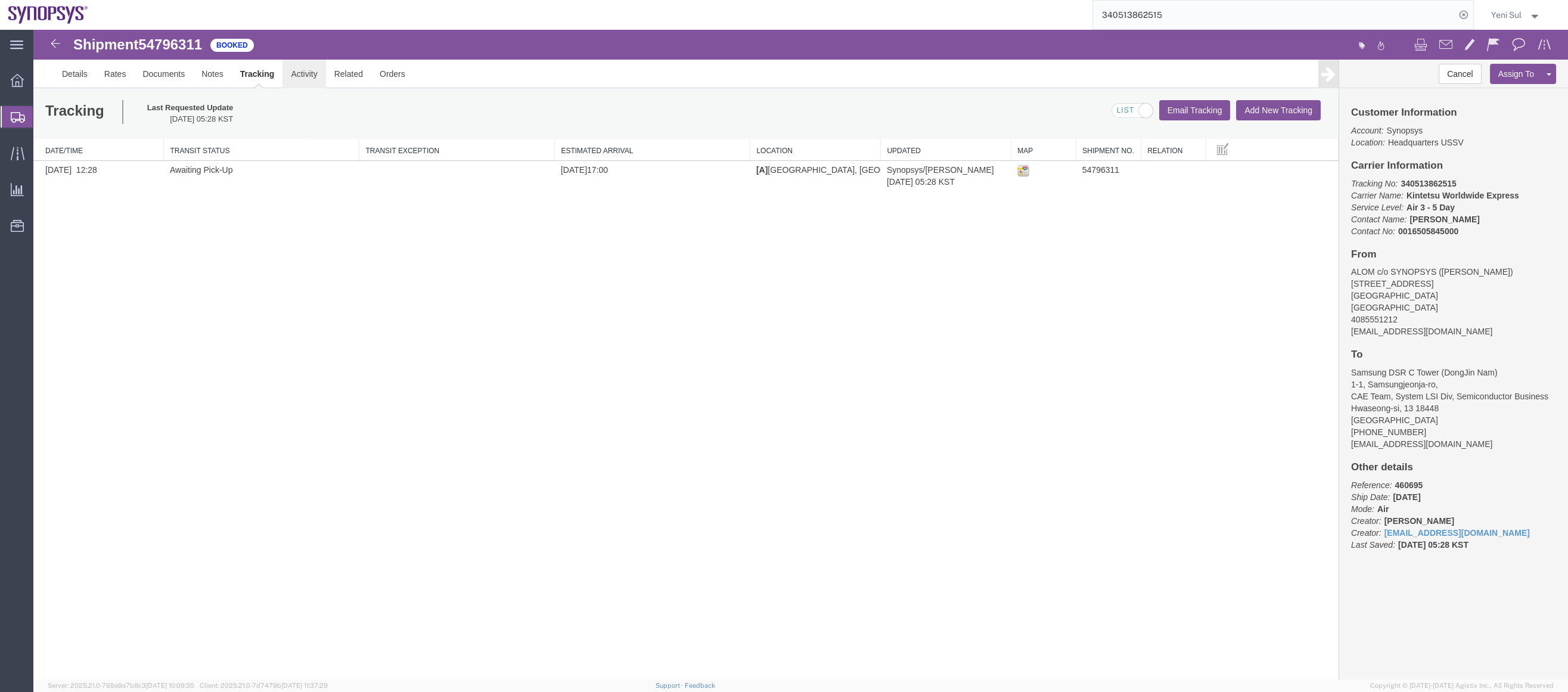
click at [304, 76] on link "Activity" at bounding box center [304, 74] width 43 height 29
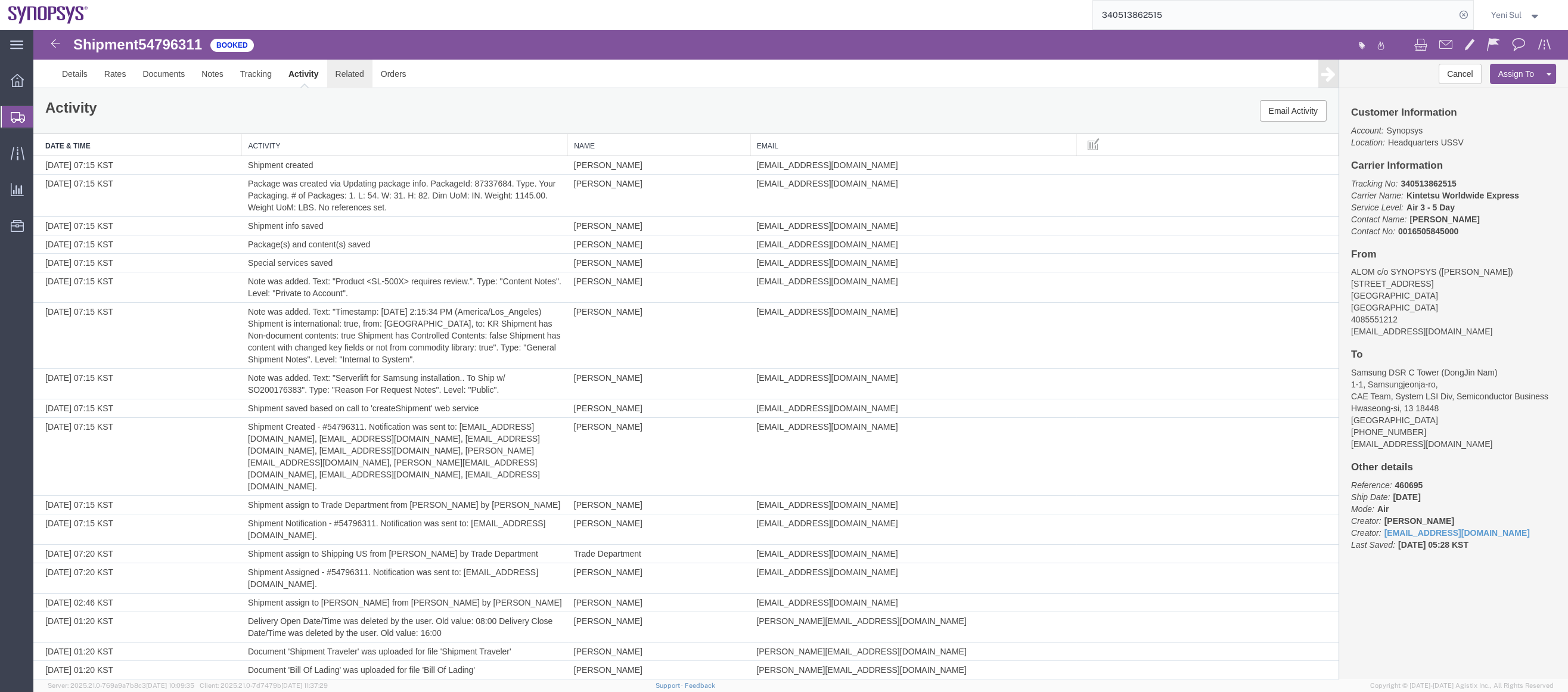
click at [345, 78] on link "Related" at bounding box center [350, 74] width 46 height 29
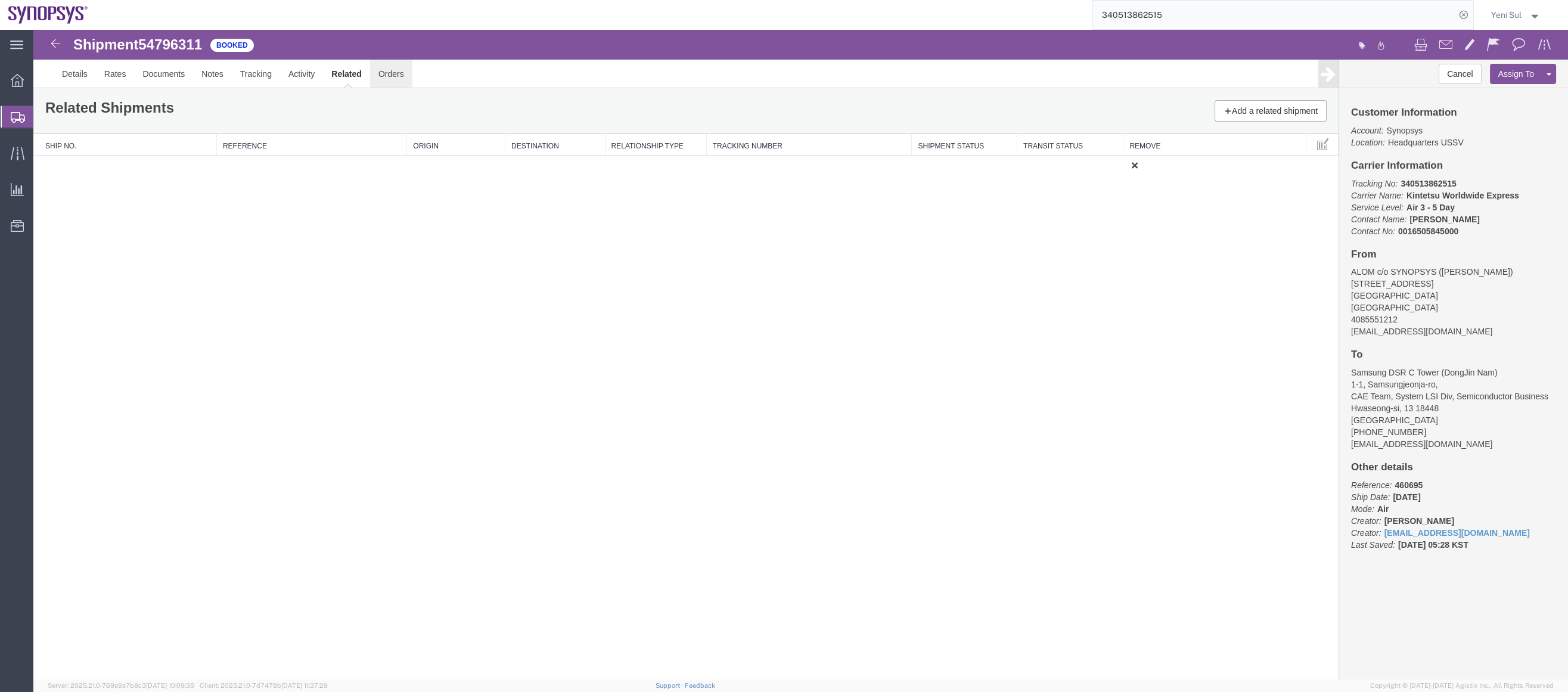
click at [408, 82] on link "Orders" at bounding box center [391, 74] width 42 height 29
click at [80, 78] on link "Details" at bounding box center [74, 74] width 42 height 29
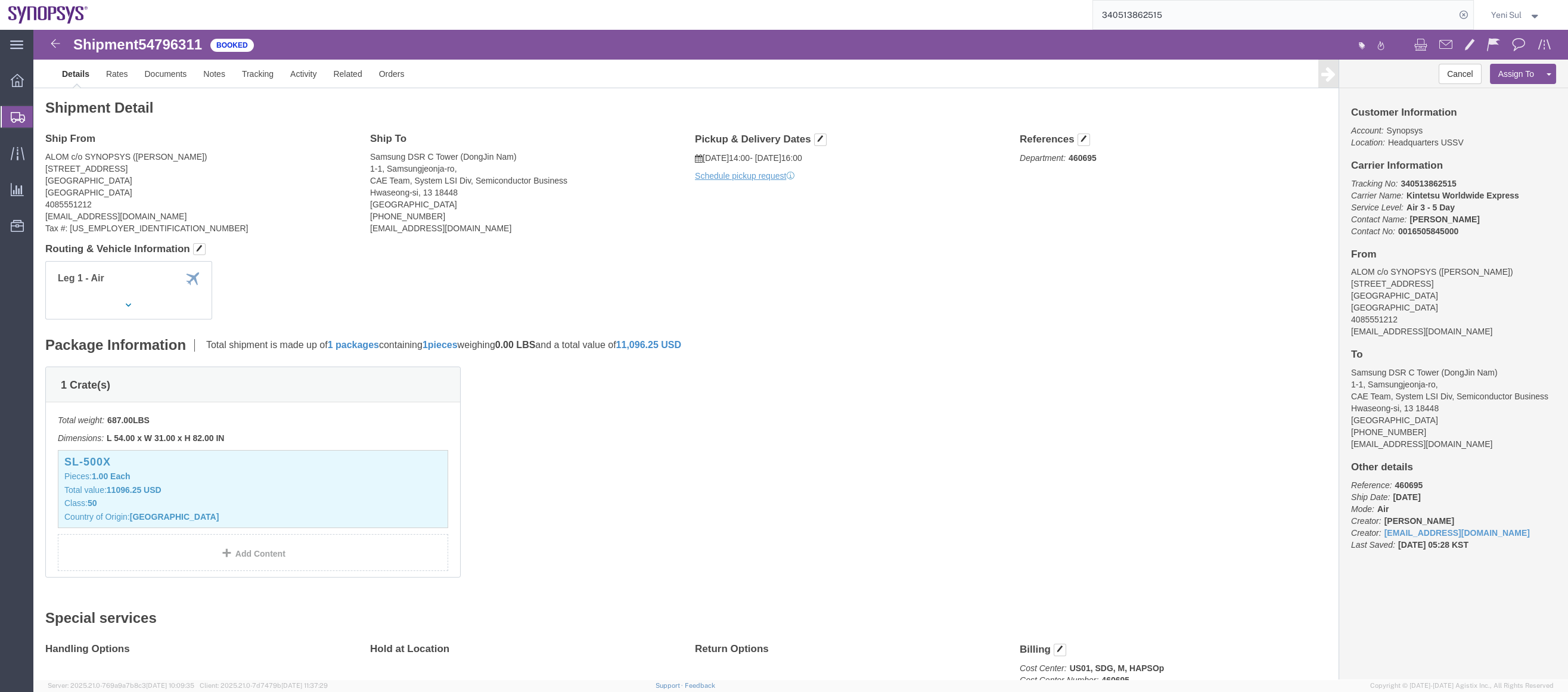
click div "1 Crate(s) Total weight: 687.00 LBS Dimensions: L 54.00 x W 31.00 x H 82.00 IN …"
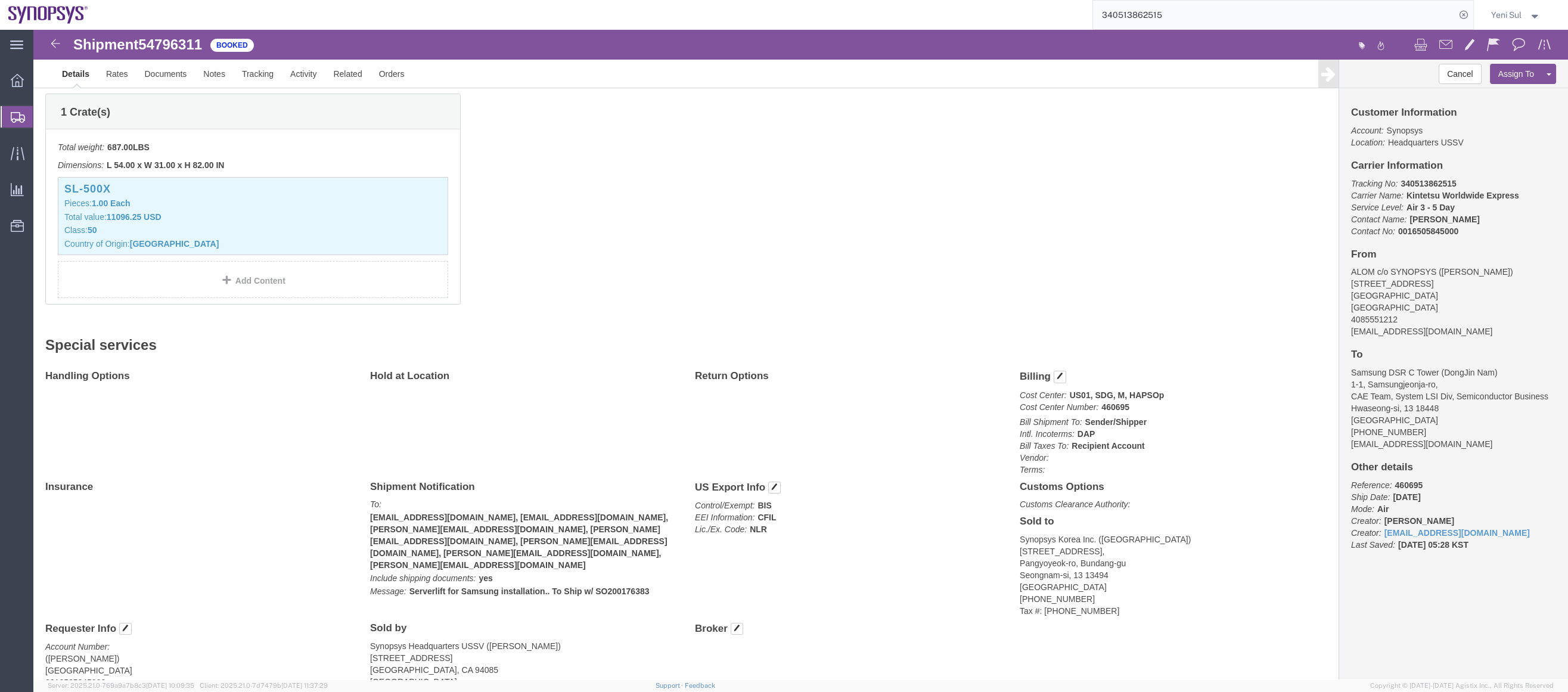
scroll to position [349, 0]
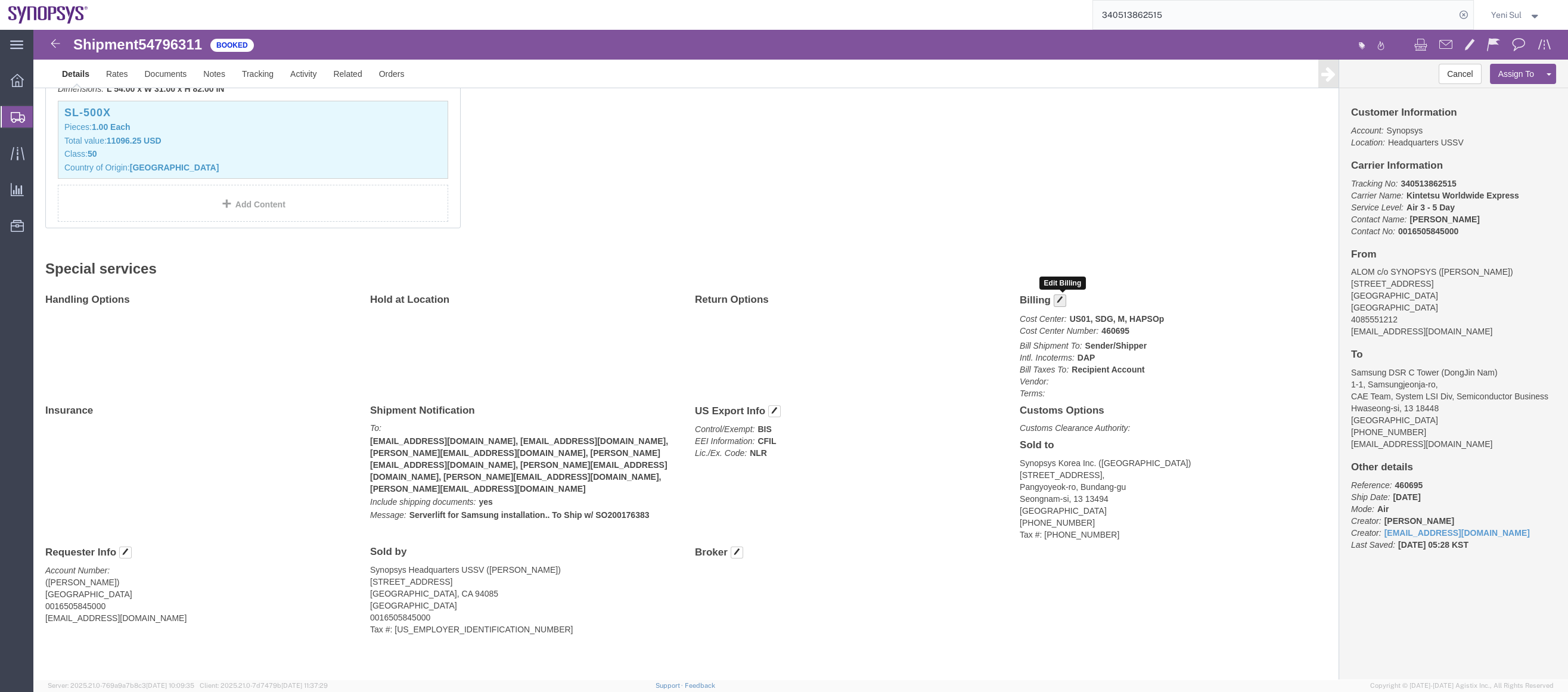
click button "button"
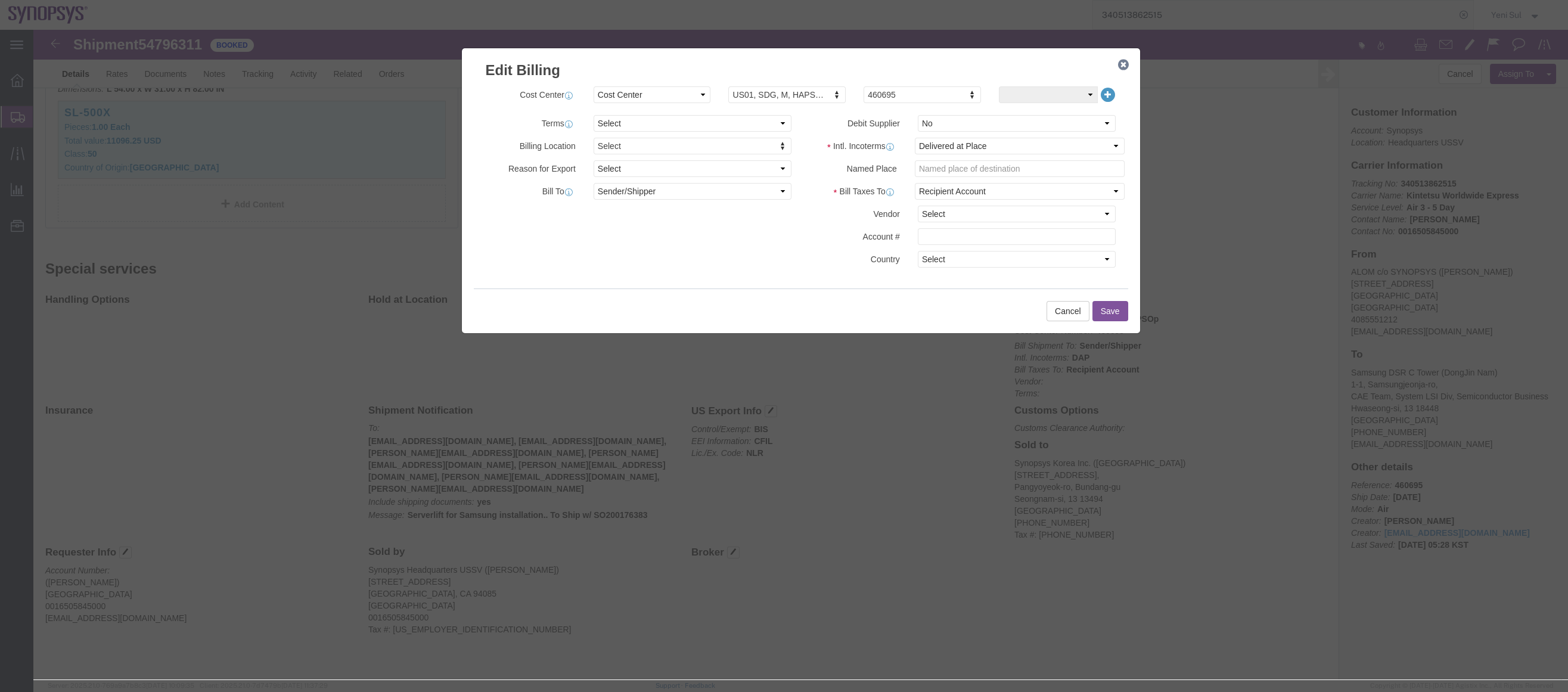
click icon
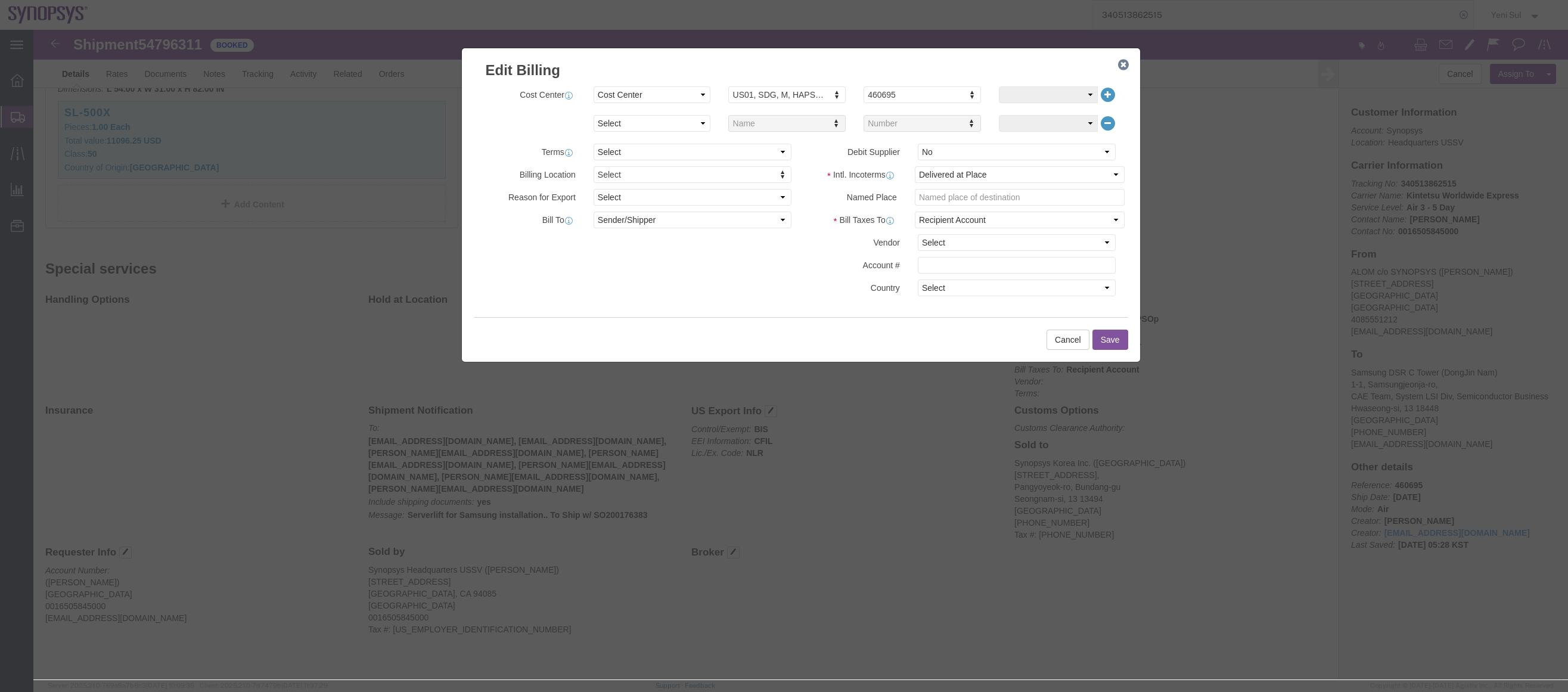
click icon
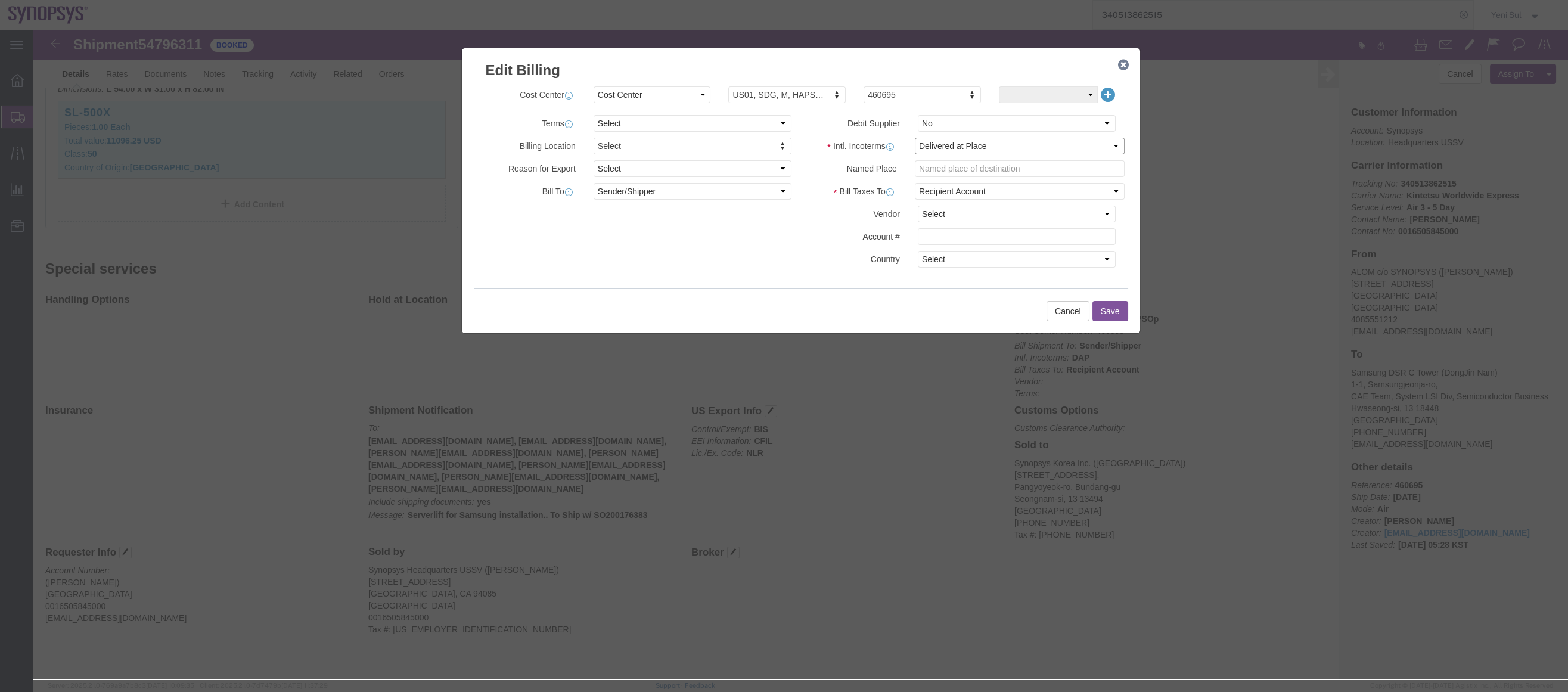
click select "Select Carriage Insurance Paid Carriage Paid To Cost and Freight Cost Insurance…"
click select "Select Recipient Account Sender/Shipper Third Party Account"
click select "Select DHL FedEx Express UPS"
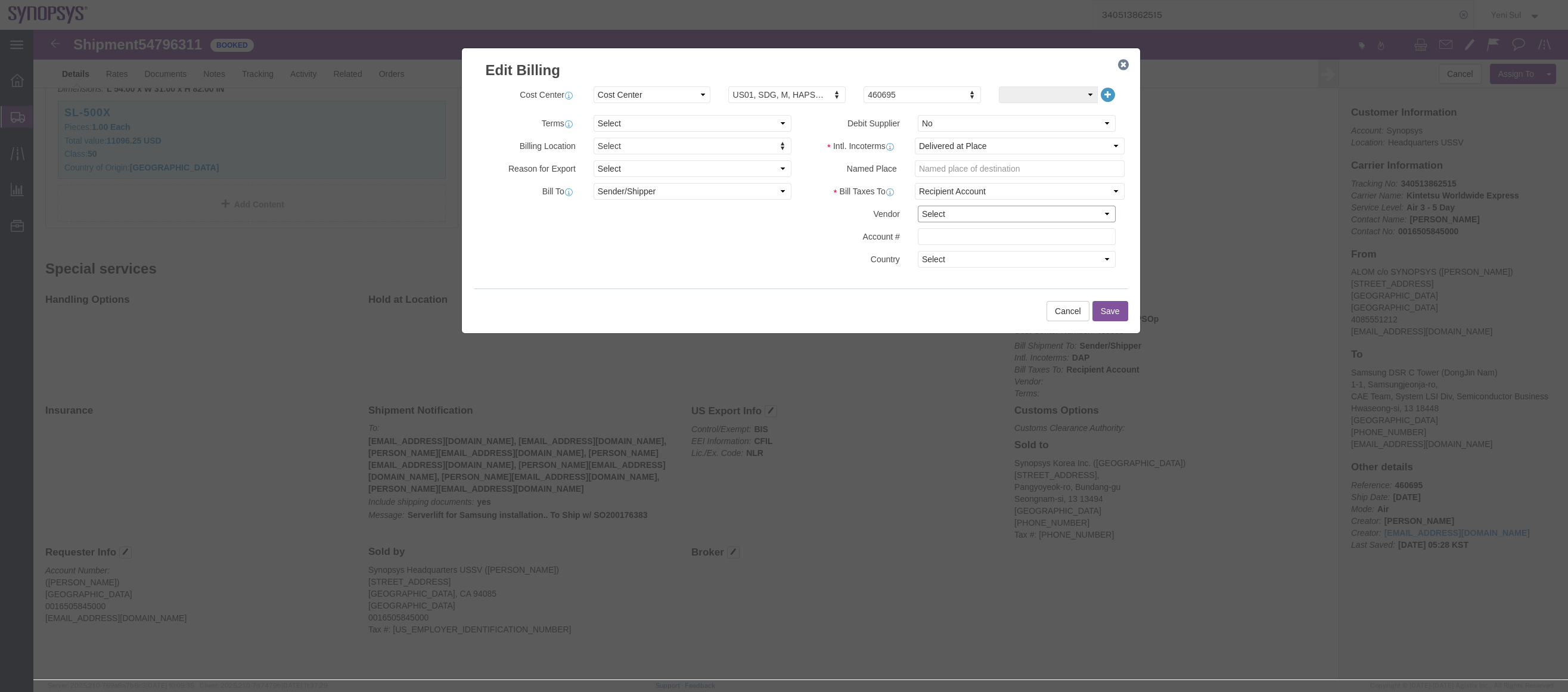
click select "Select DHL FedEx Express UPS"
click div "Cancel Save"
click div "Cost Center Select Buyer Cost Center Department Operations Number Order Number …"
click icon "button"
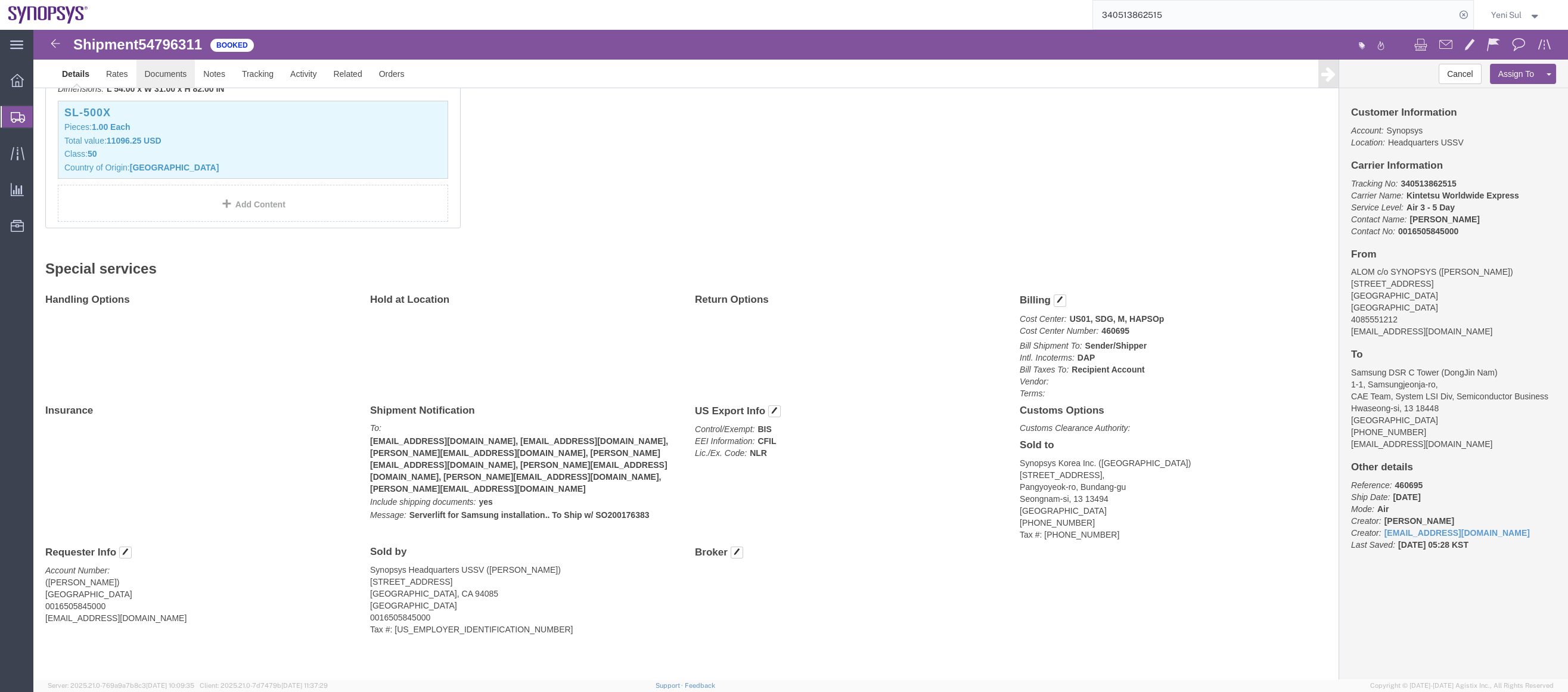
click link "Documents"
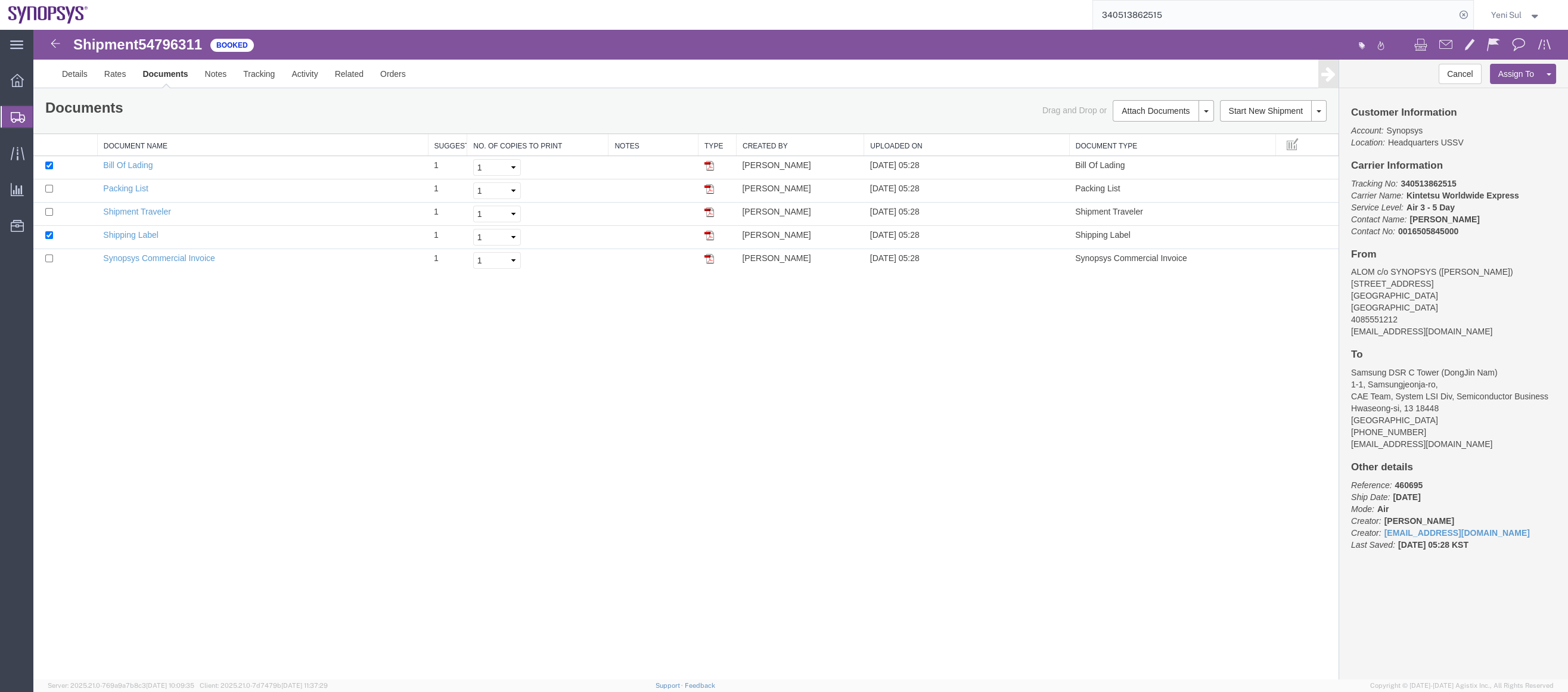
click at [278, 423] on div "Shipment 54796311 5 of 5 Booked Details Rates Documents Notes Tracking Activity…" at bounding box center [801, 354] width 1534 height 650
click at [145, 254] on link "Synopsys Commercial Invoice" at bounding box center [159, 258] width 112 height 9
click at [321, 433] on div "Shipment 54796311 5 of 5 Booked Details Rates Documents Notes Tracking Activity…" at bounding box center [801, 354] width 1534 height 650
click at [68, 72] on link "Details" at bounding box center [74, 74] width 42 height 29
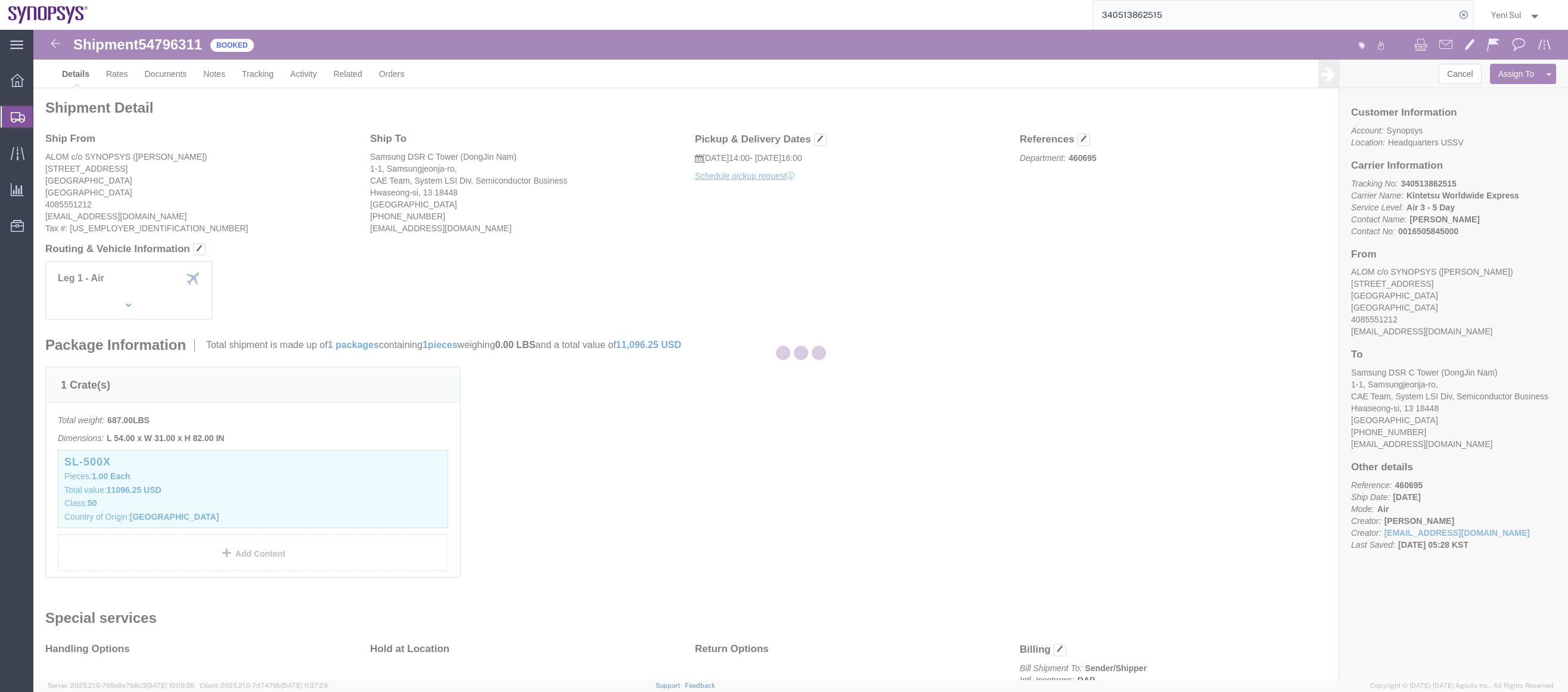
click at [996, 504] on div at bounding box center [801, 354] width 1534 height 650
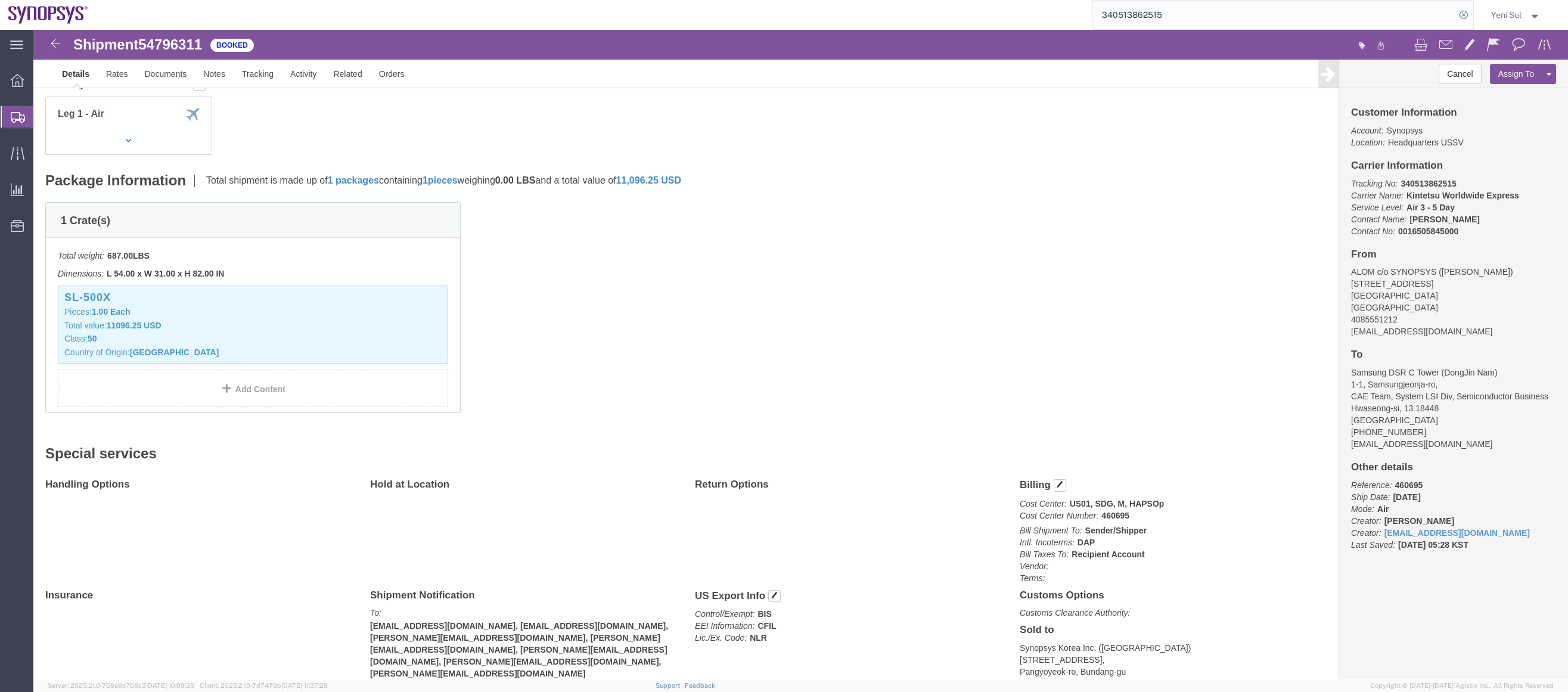
scroll to position [217, 0]
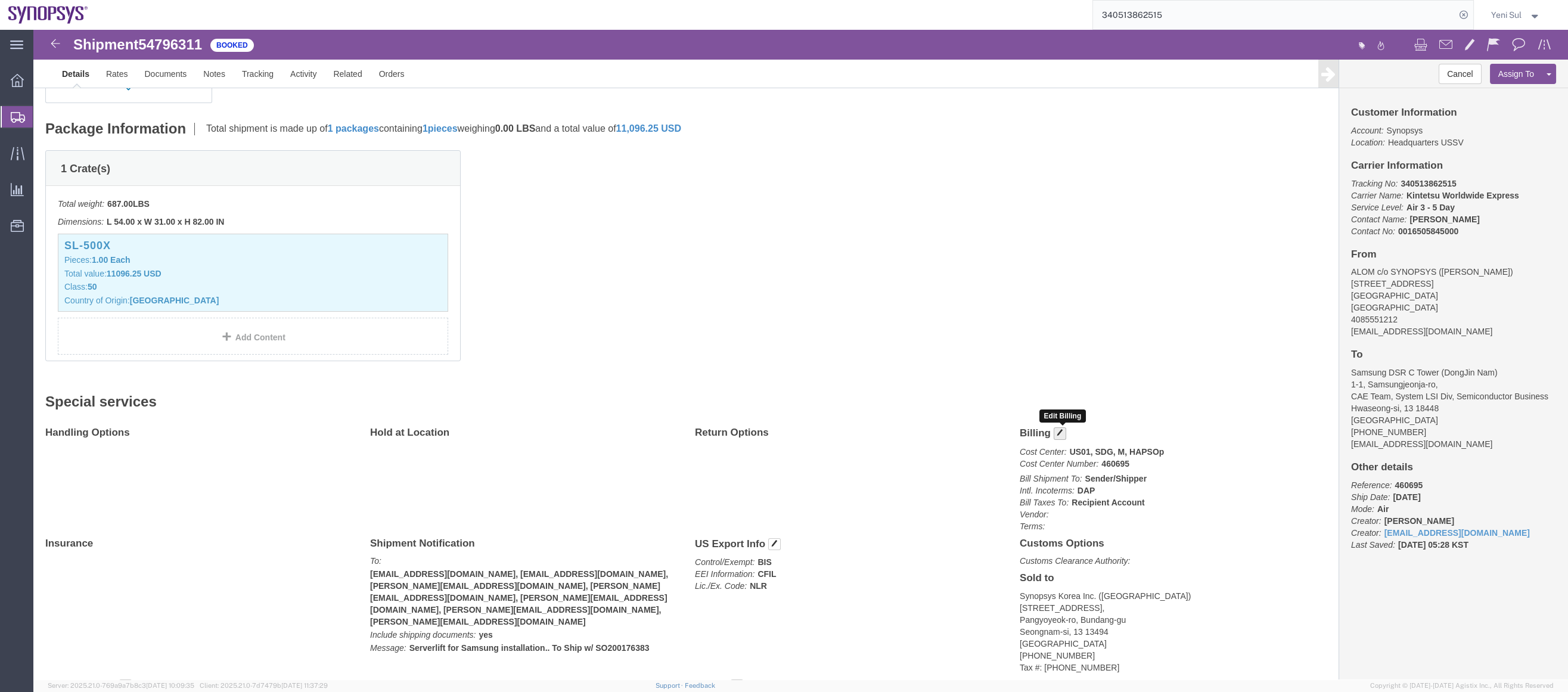
click span "button"
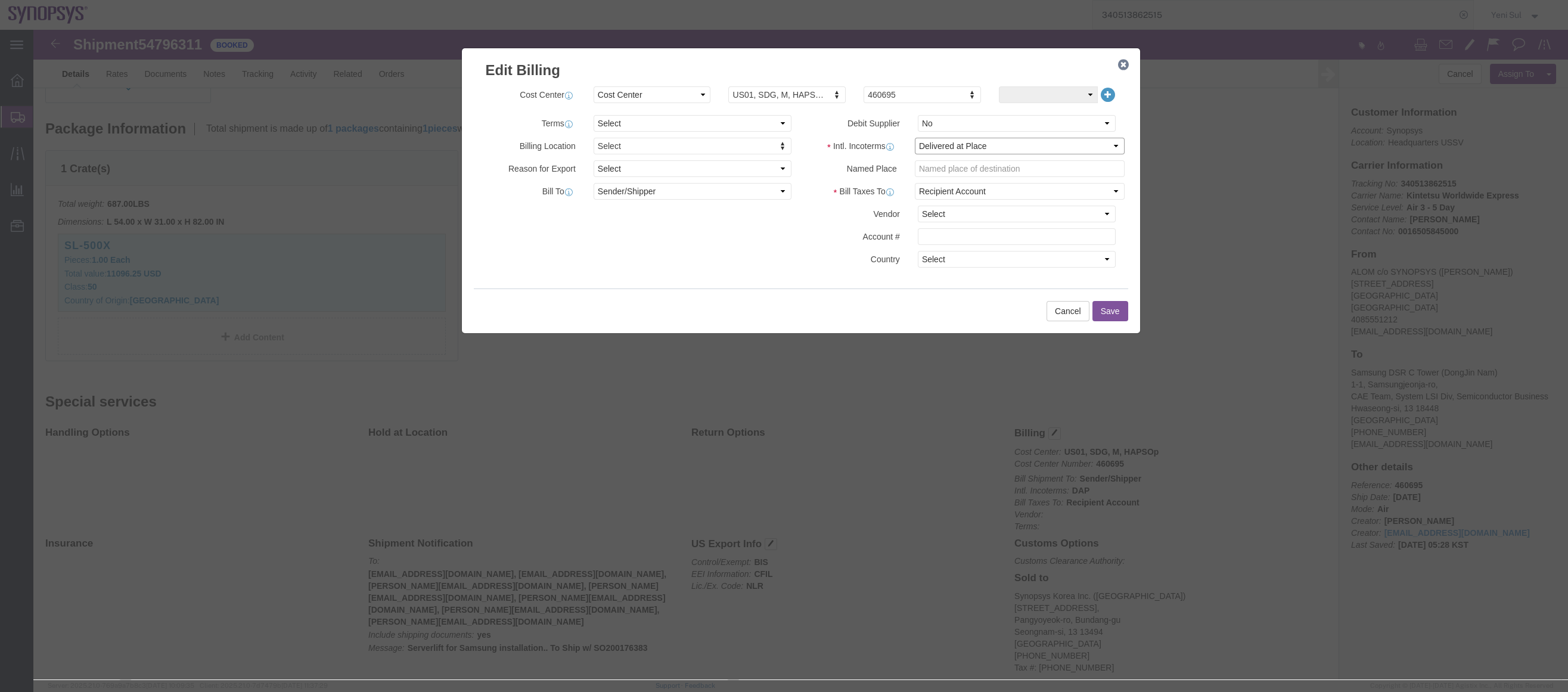
click select "Select Carriage Insurance Paid Carriage Paid To Cost and Freight Cost Insurance…"
select select "FOB"
click select "Select Carriage Insurance Paid Carriage Paid To Cost and Freight Cost Insurance…"
select select "RCPN"
type input "Samsung DSR C Tower"
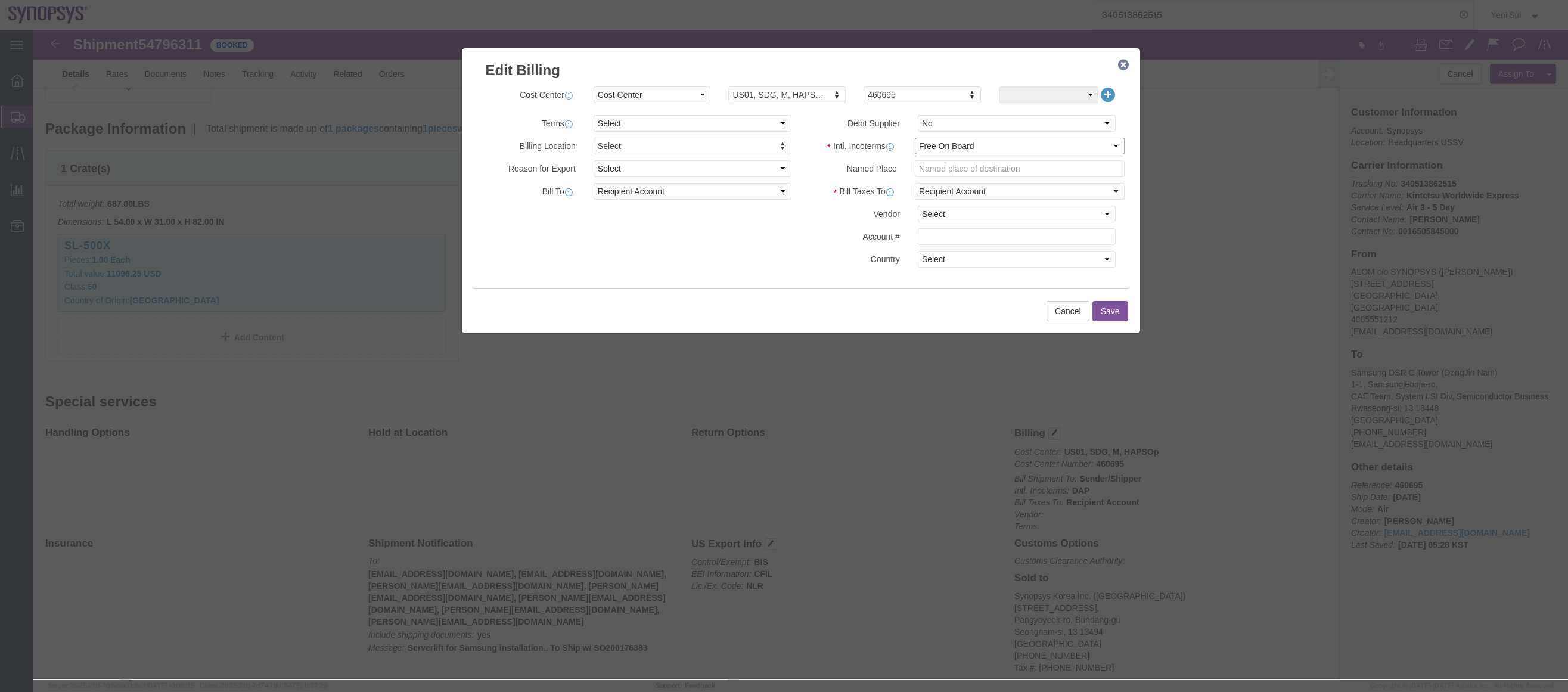
type input "1-1, Samsungjeonja-ro,"
select select "KR"
select select
type input "[PHONE_NUMBER]"
type input "DongJin Nam"
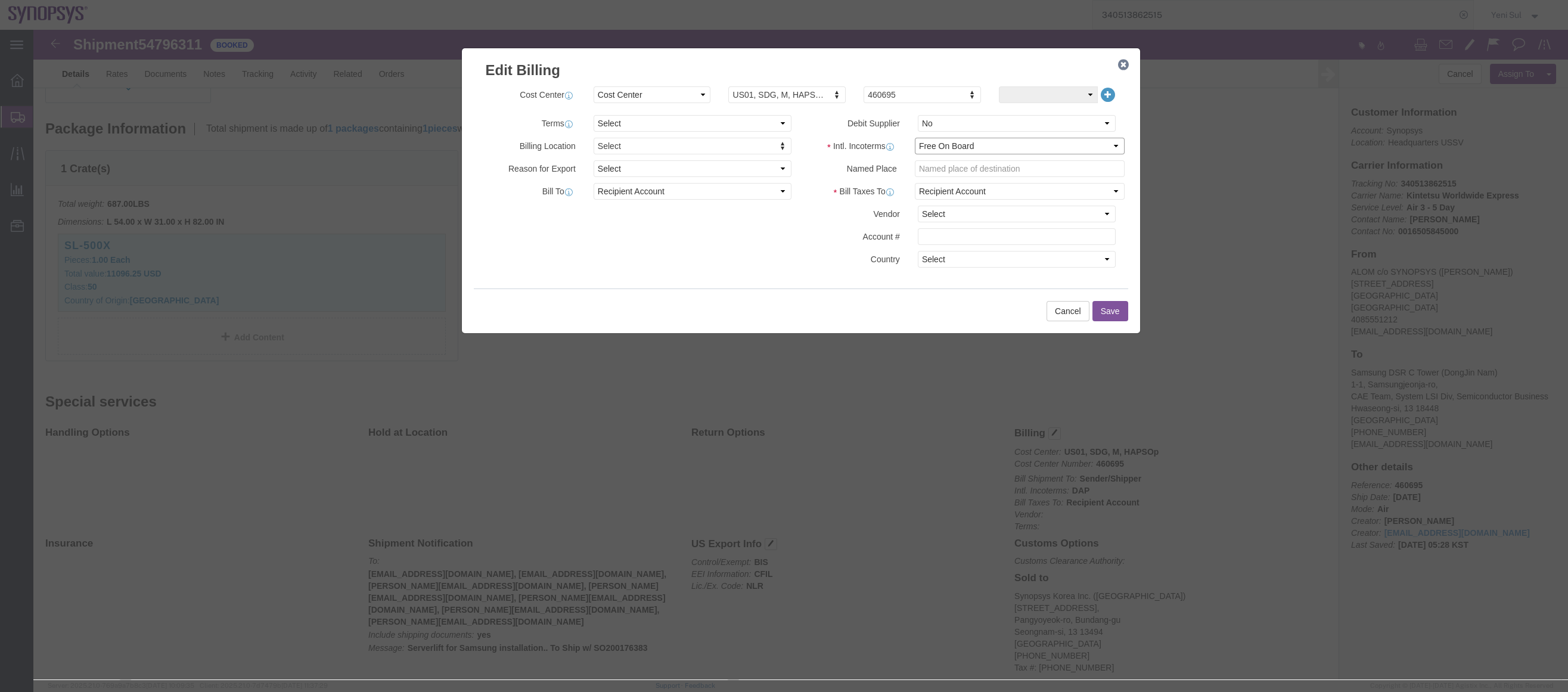
type input "CAE Team, System LSI Div, Semiconductor Business"
type input "Hwaseong-si"
type input "18448"
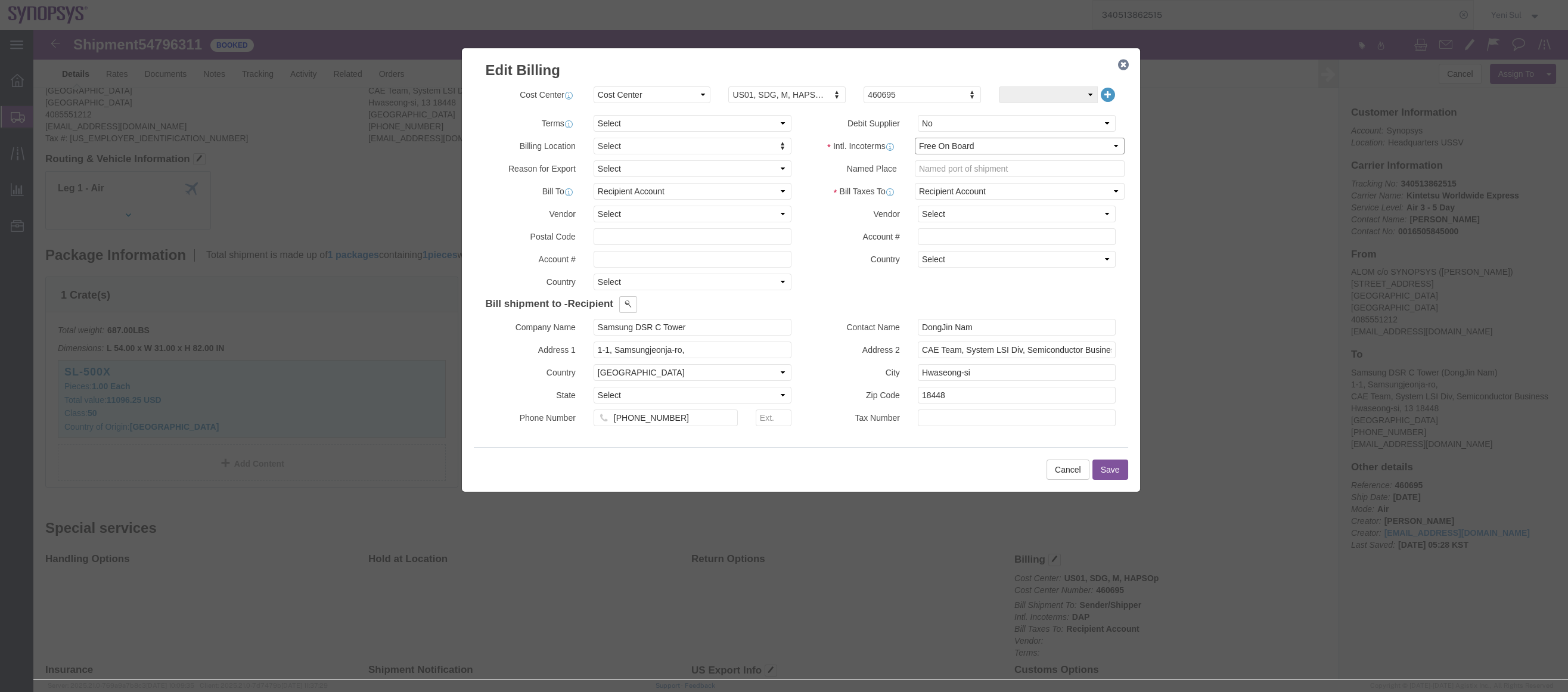
scroll to position [0, 0]
click div "Billing Location Select Select My Profile Location [GEOGRAPHIC_DATA] DE04 Agrat…"
click select "Select Recipient Account Sender/Shipper Third Party Account"
click span
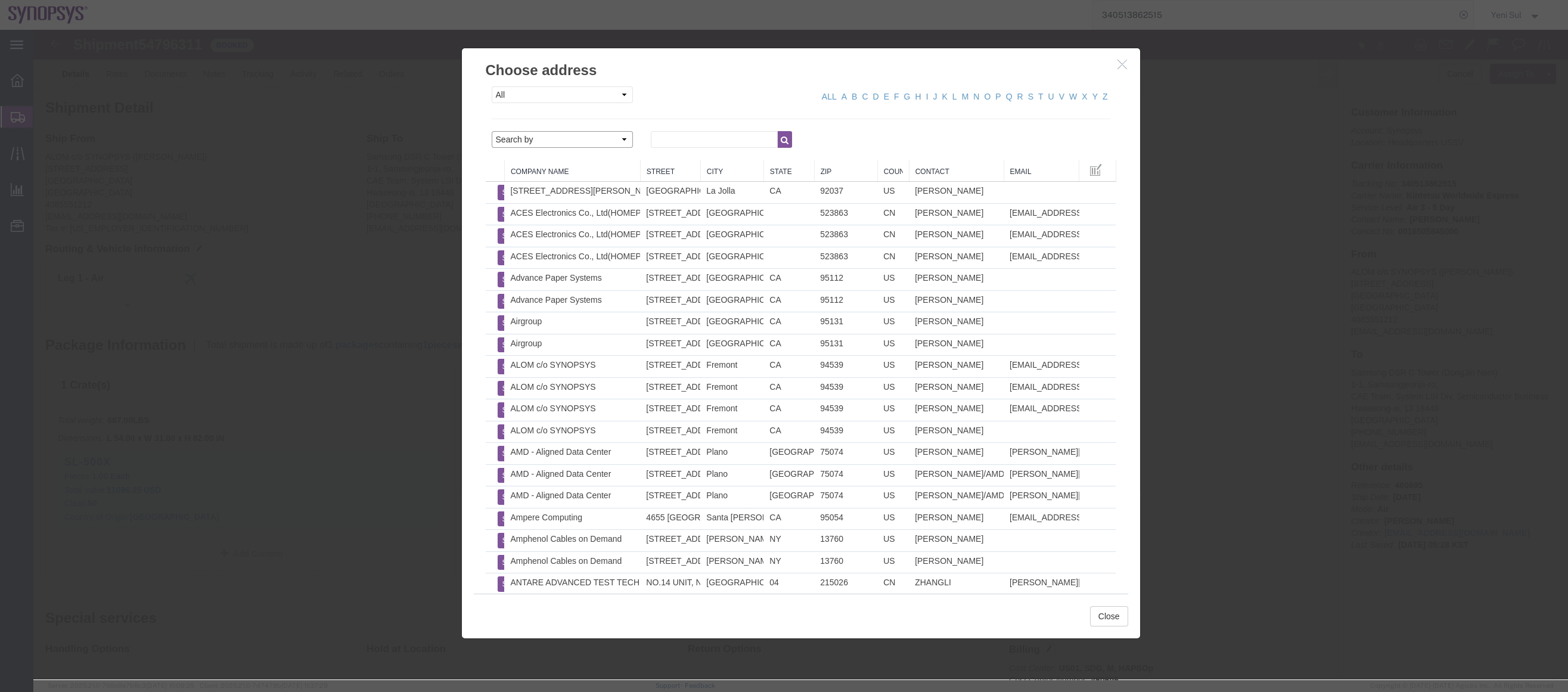
click select "Search by Address Book Name City Company Name Contact Name Country CustomerAlia…"
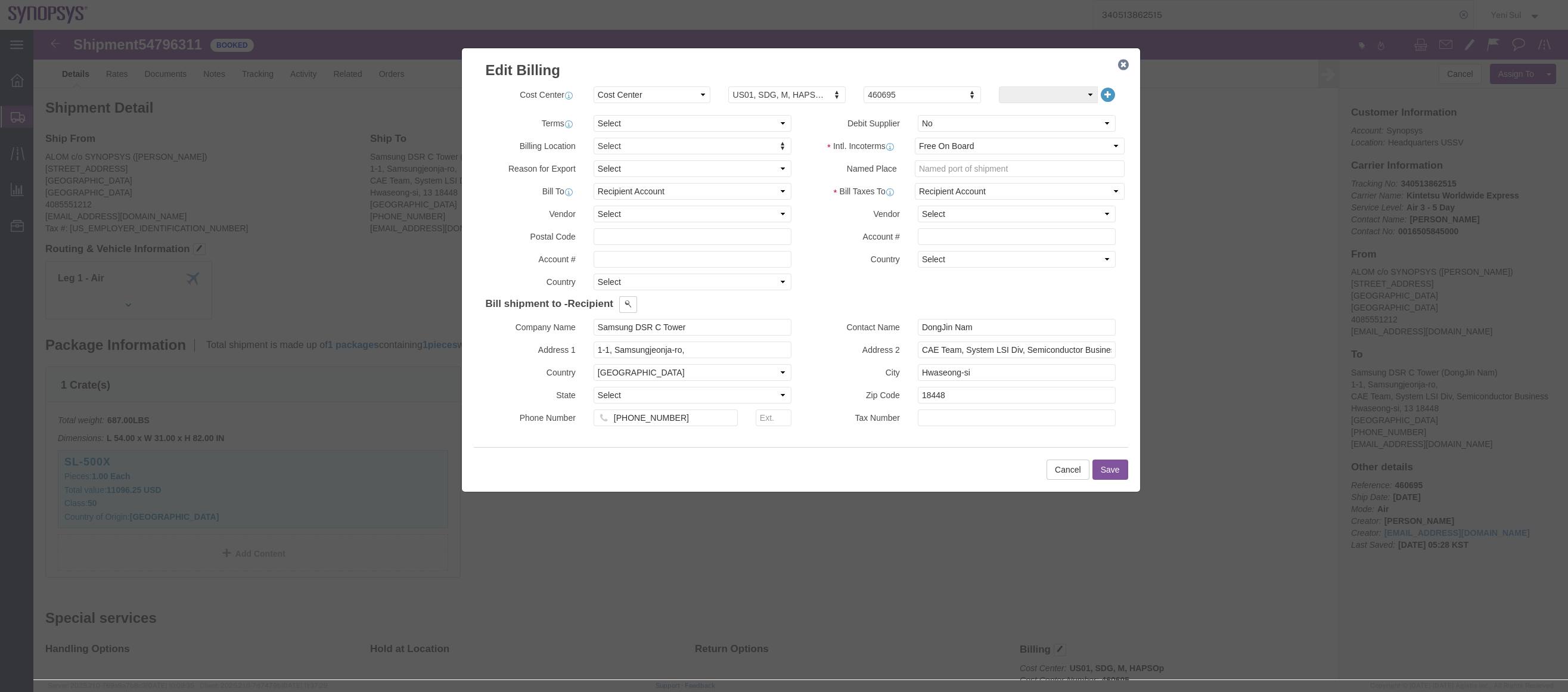
click icon "button"
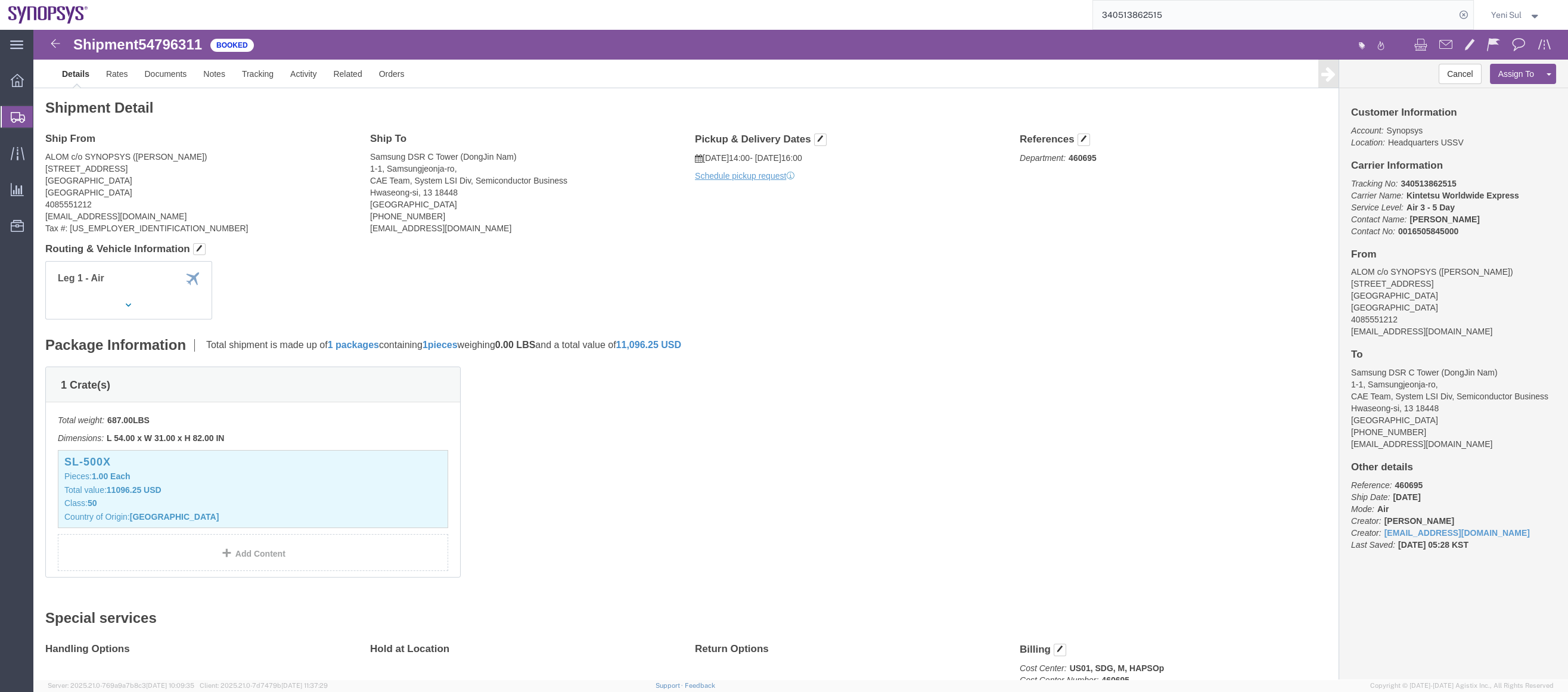
click div "Package Information Total shipment is made up of 1 packages containing 1 pieces…"
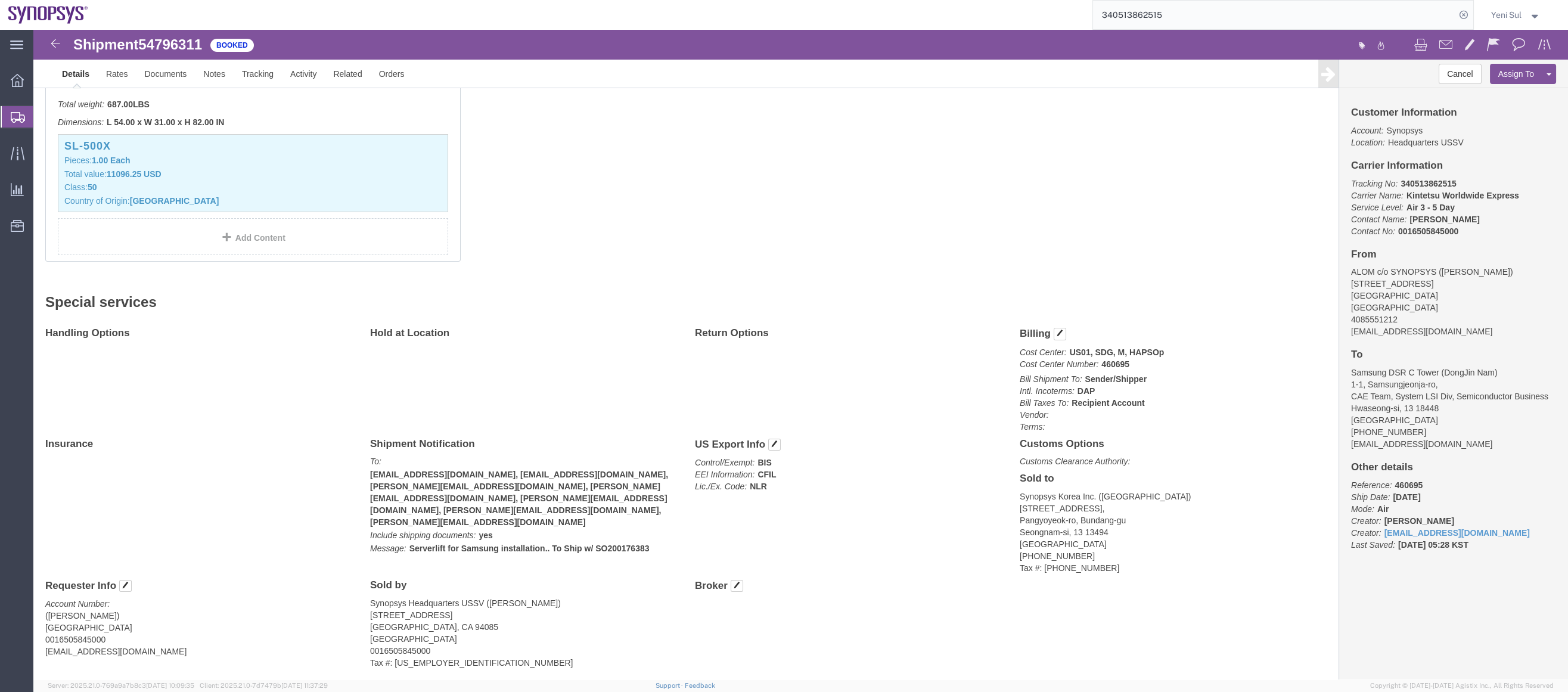
scroll to position [349, 0]
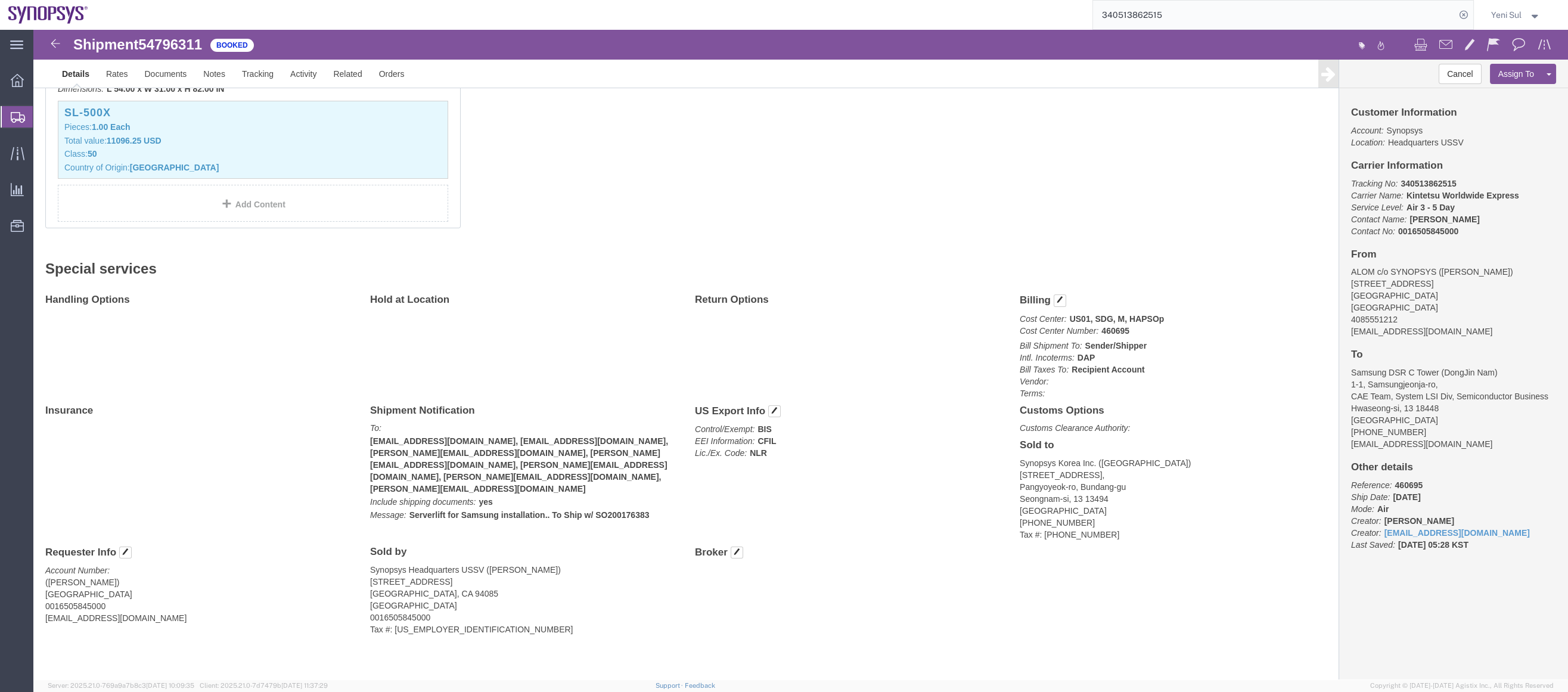
click h4 "Sold to"
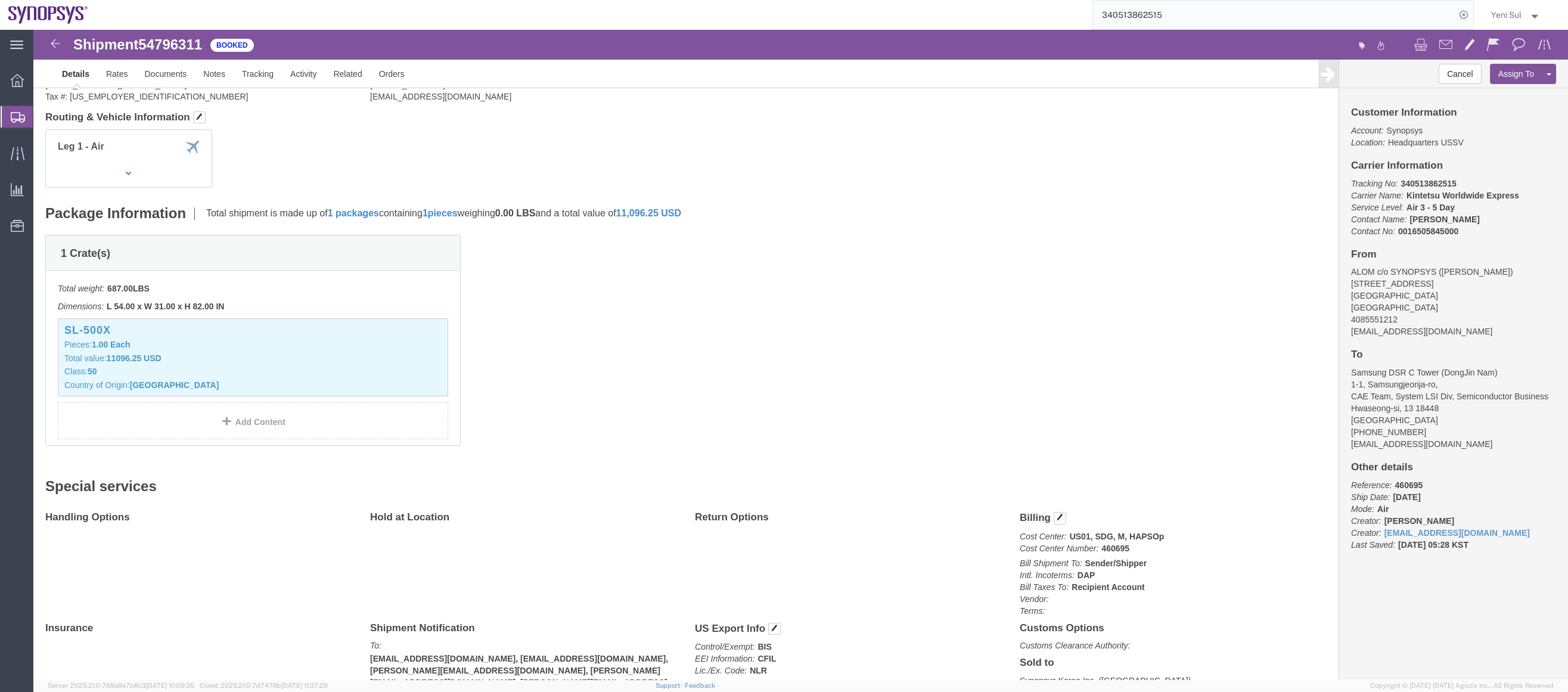
scroll to position [0, 0]
